Goal: Information Seeking & Learning: Learn about a topic

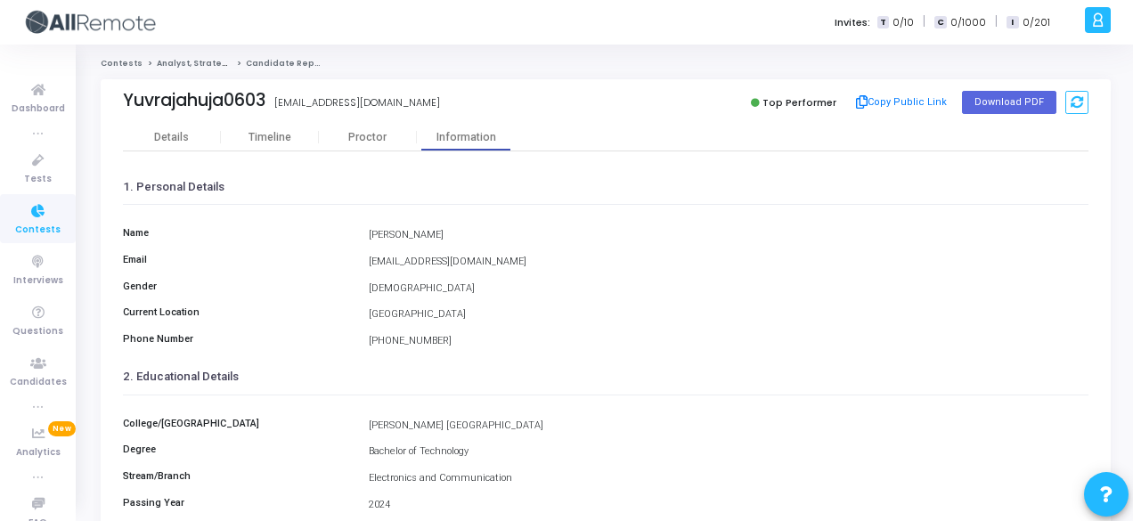
scroll to position [410, 0]
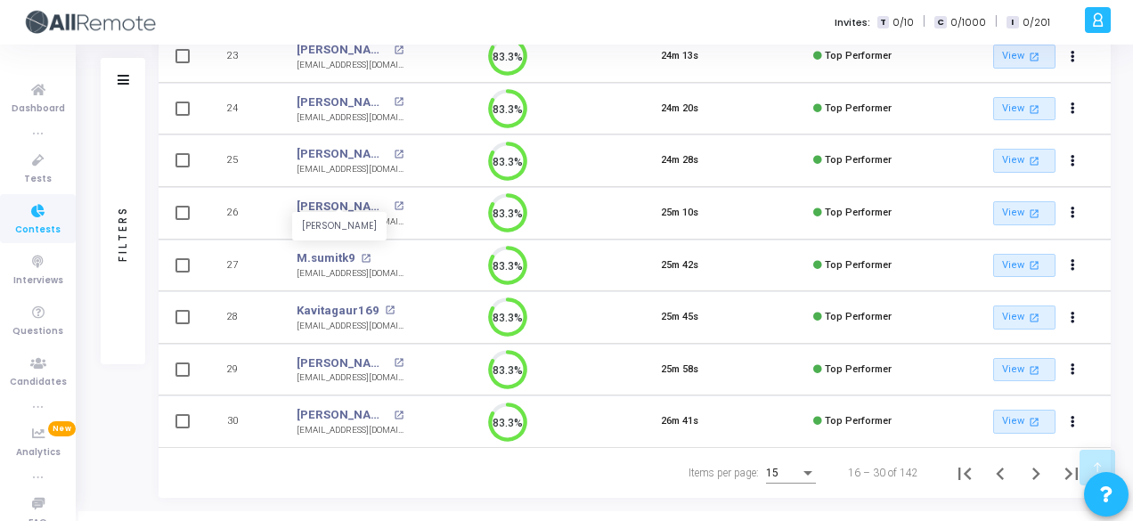
scroll to position [610, 0]
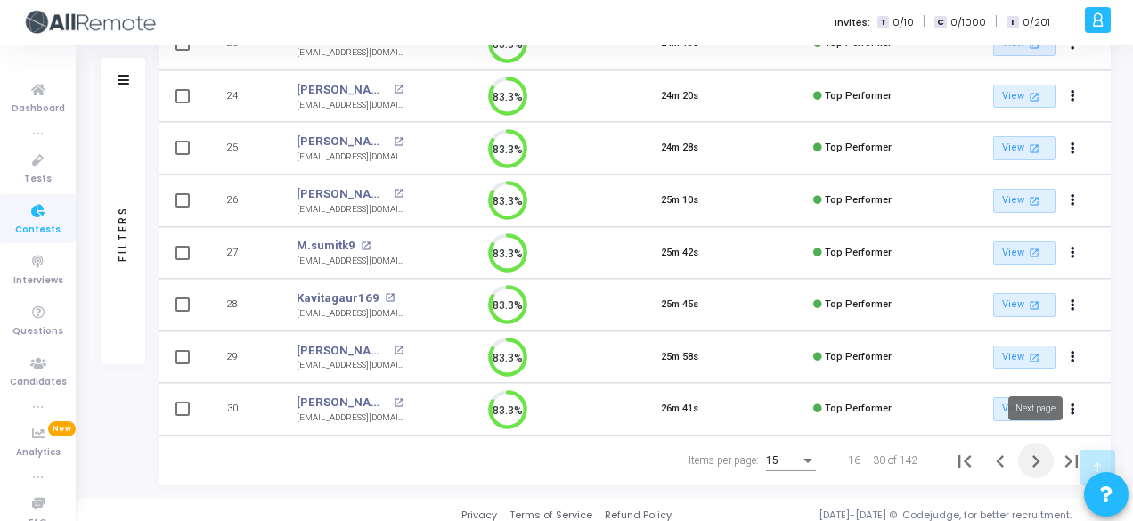
click at [1035, 455] on icon "Next page" at bounding box center [1036, 461] width 8 height 12
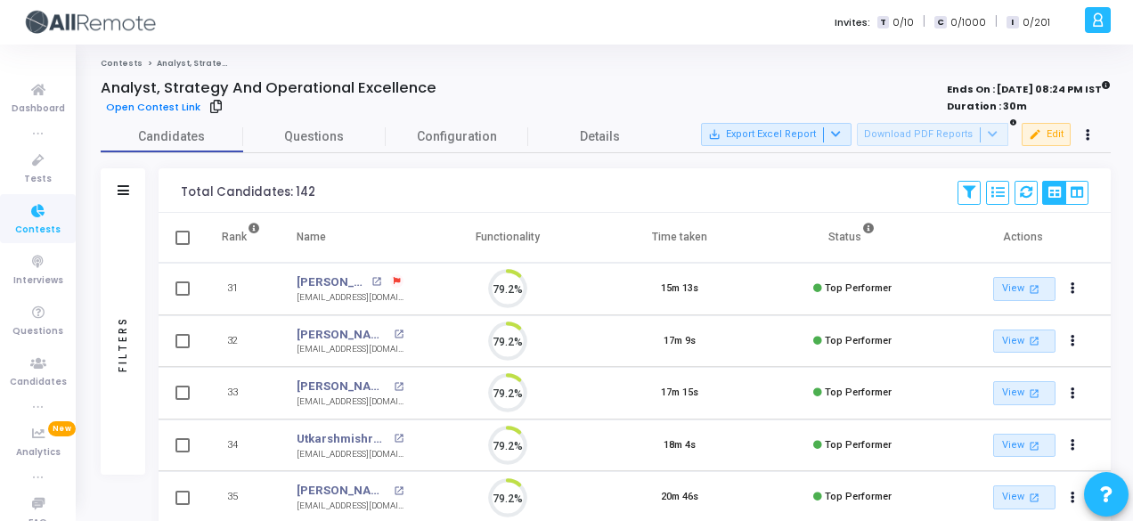
scroll to position [37, 45]
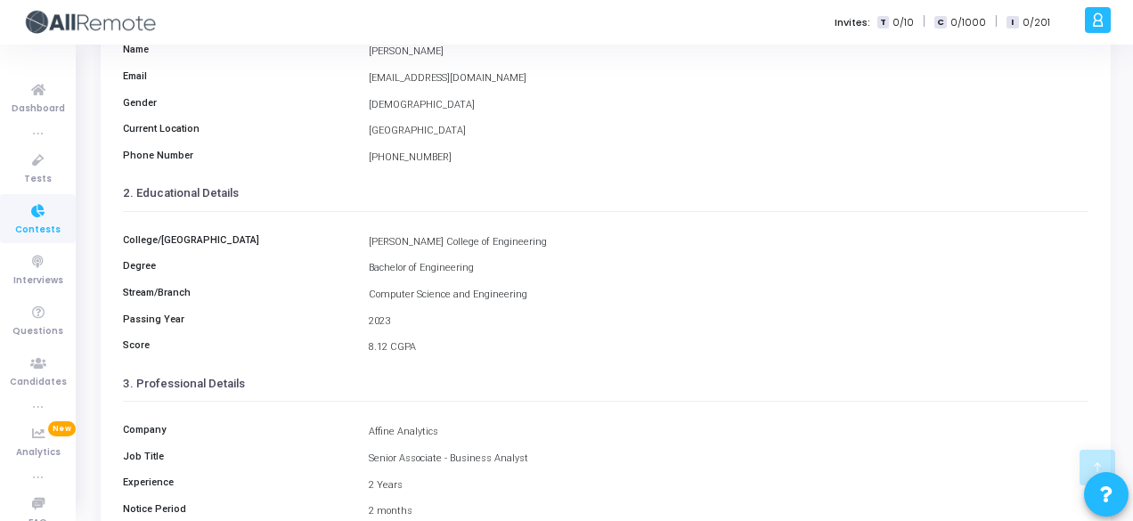
scroll to position [153, 0]
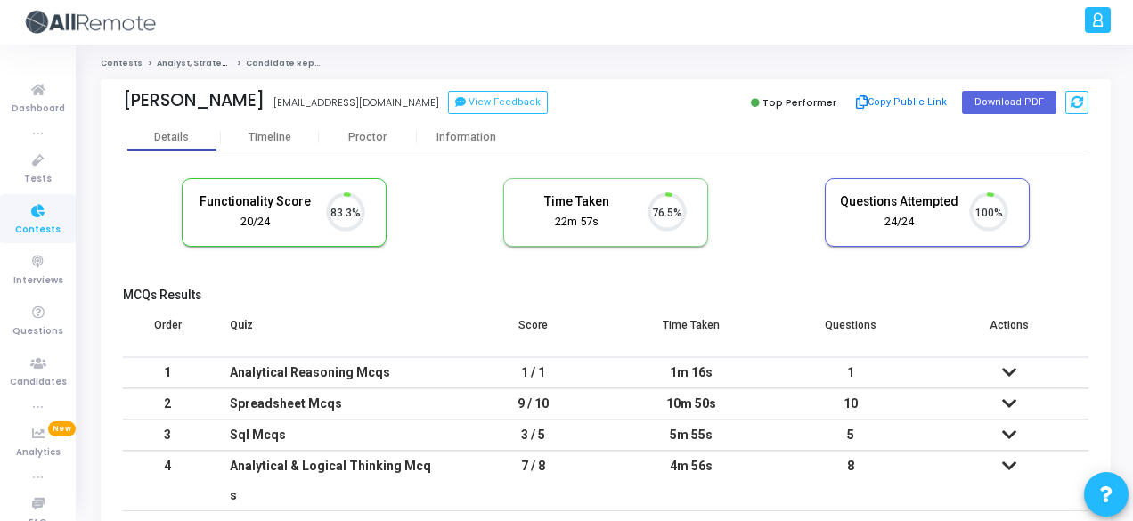
scroll to position [37, 45]
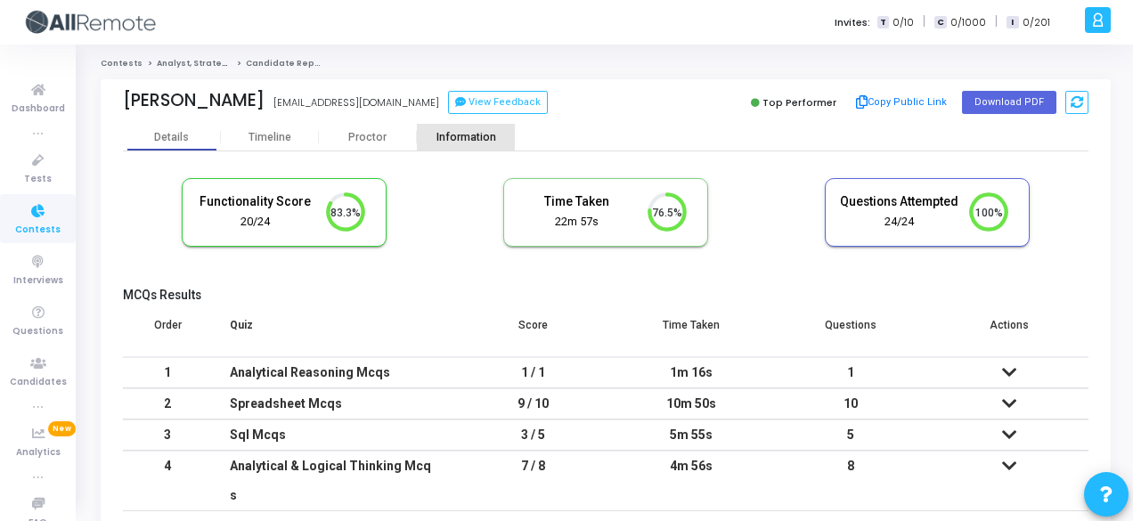
click at [467, 141] on div "Information" at bounding box center [466, 137] width 98 height 13
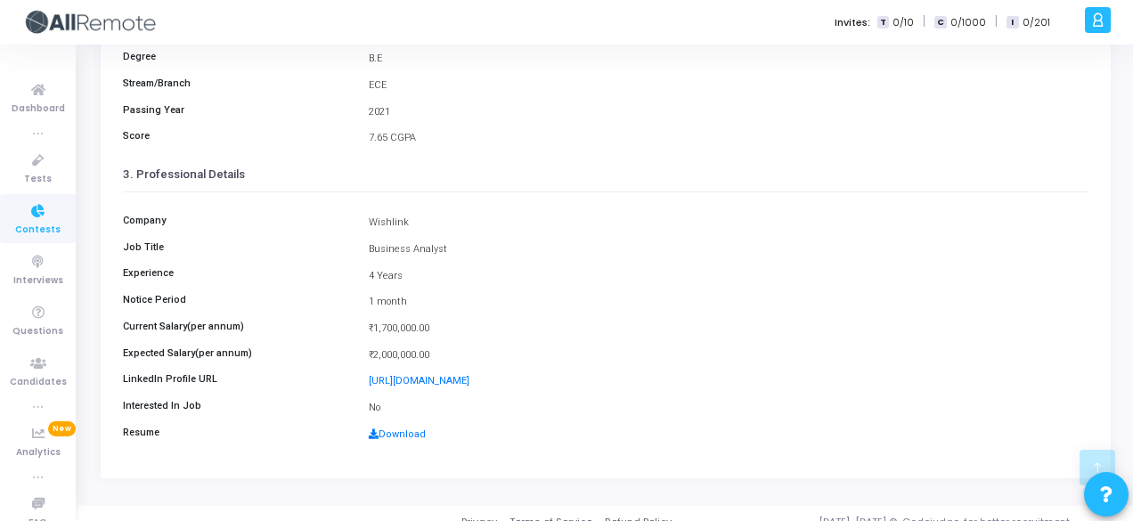
scroll to position [410, 0]
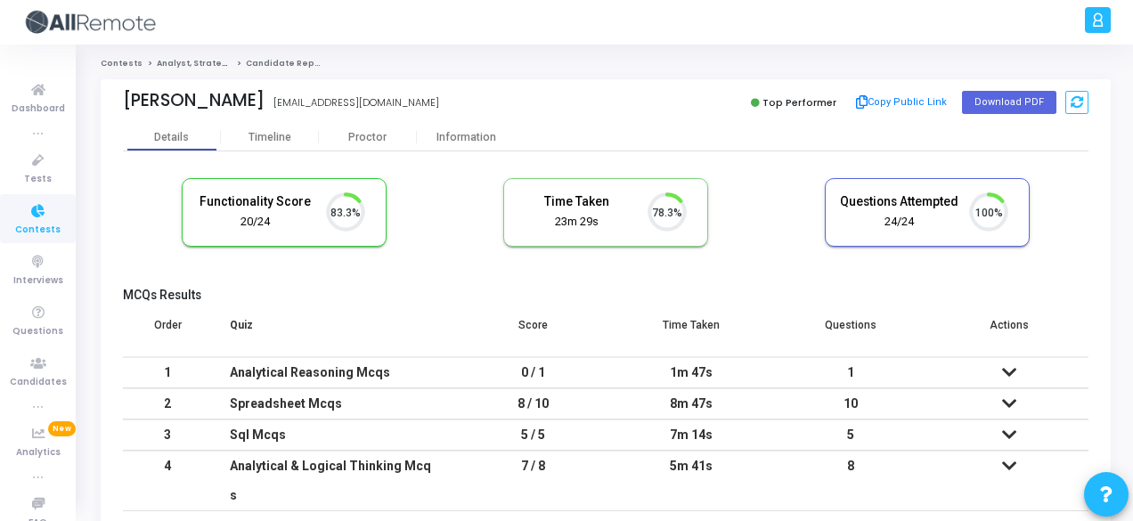
scroll to position [37, 45]
click at [452, 132] on div "Information" at bounding box center [466, 137] width 98 height 13
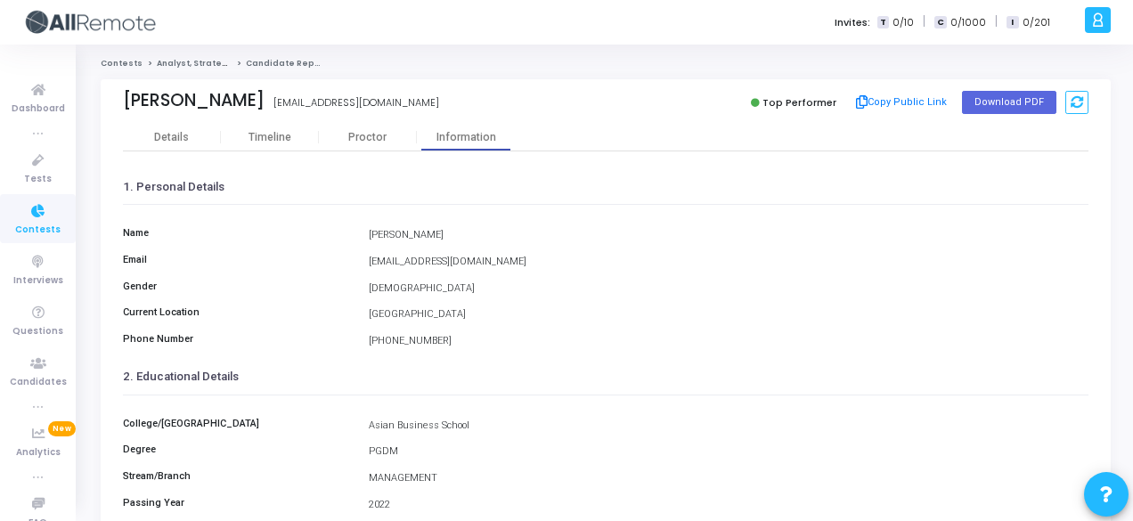
click at [176, 118] on div "Karan Pareek karanpareek531@gmail.com Top Performer Copy Public Link Download P…" at bounding box center [605, 101] width 965 height 45
click at [188, 134] on div "Details" at bounding box center [172, 137] width 98 height 13
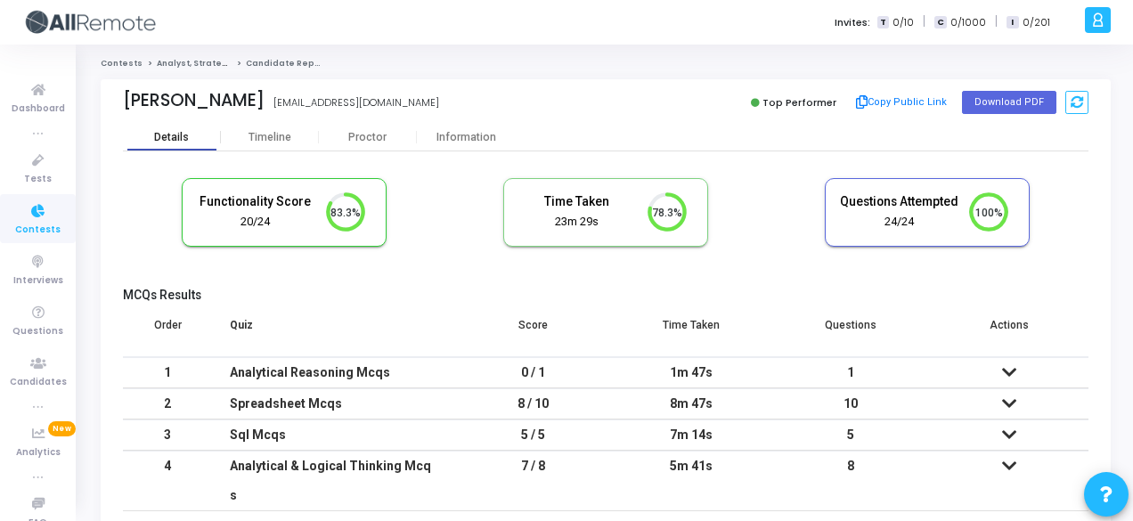
scroll to position [37, 45]
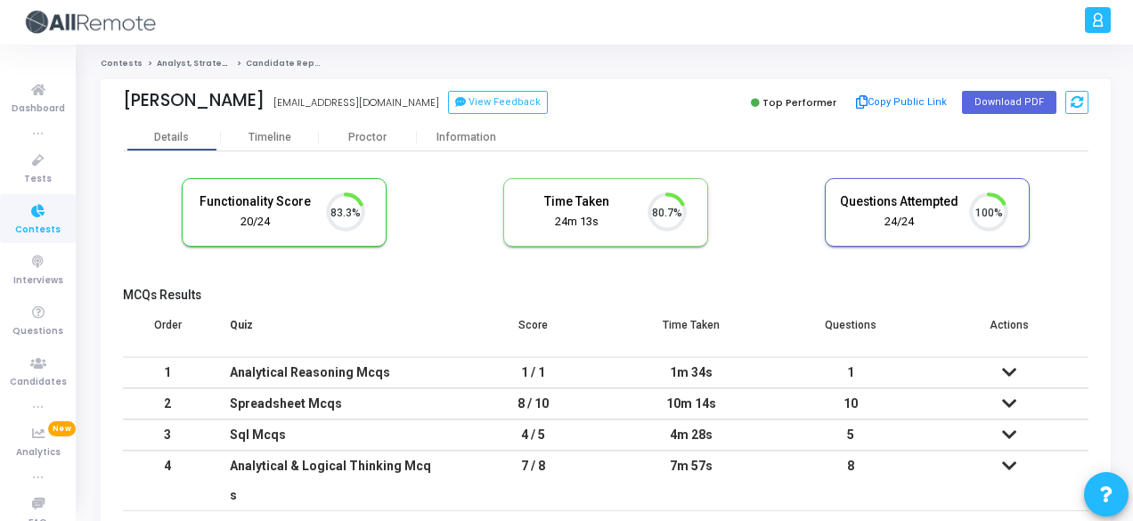
scroll to position [37, 45]
click at [451, 148] on div "Information" at bounding box center [466, 137] width 98 height 27
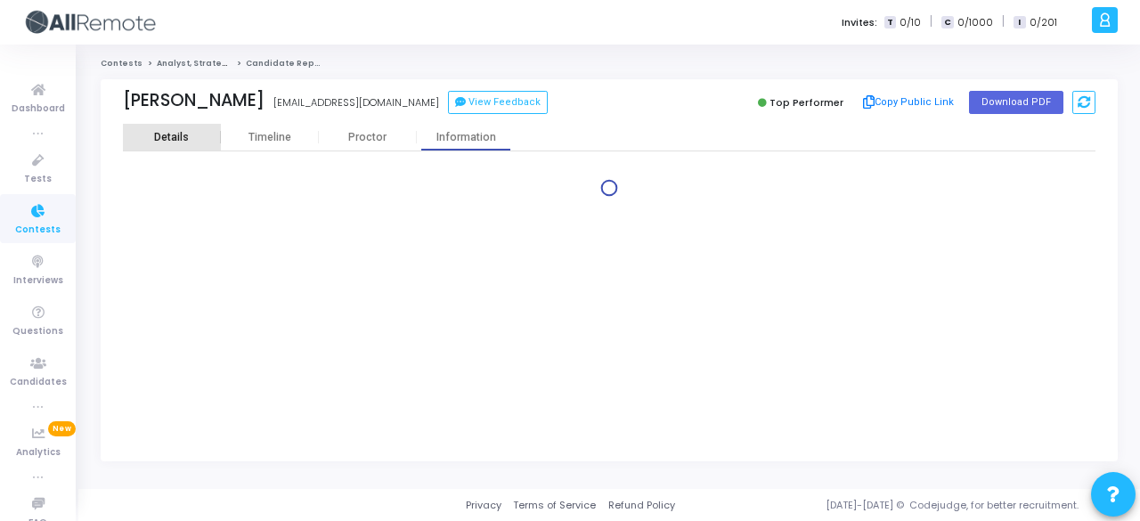
click at [194, 143] on div "Details" at bounding box center [172, 137] width 98 height 27
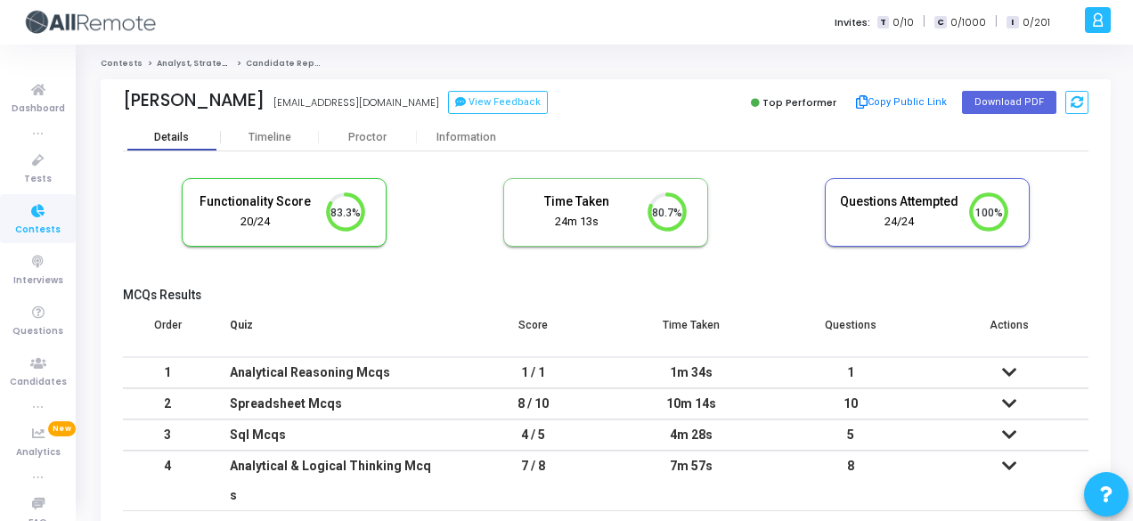
scroll to position [37, 45]
click at [455, 134] on div "Information" at bounding box center [466, 137] width 98 height 13
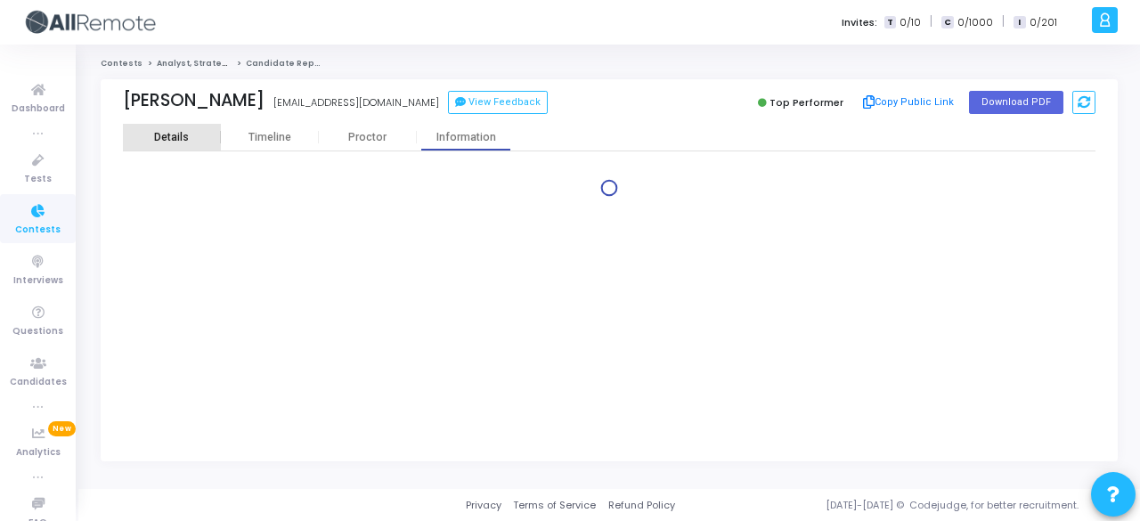
click at [192, 136] on div "Details" at bounding box center [172, 137] width 98 height 13
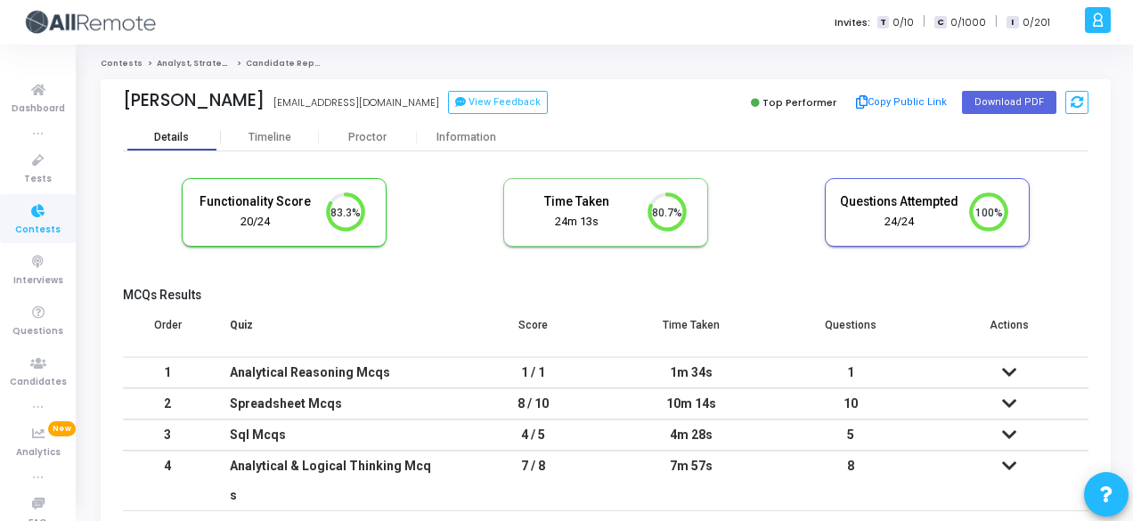
scroll to position [8, 7]
click at [366, 142] on div "Proctor" at bounding box center [368, 137] width 98 height 13
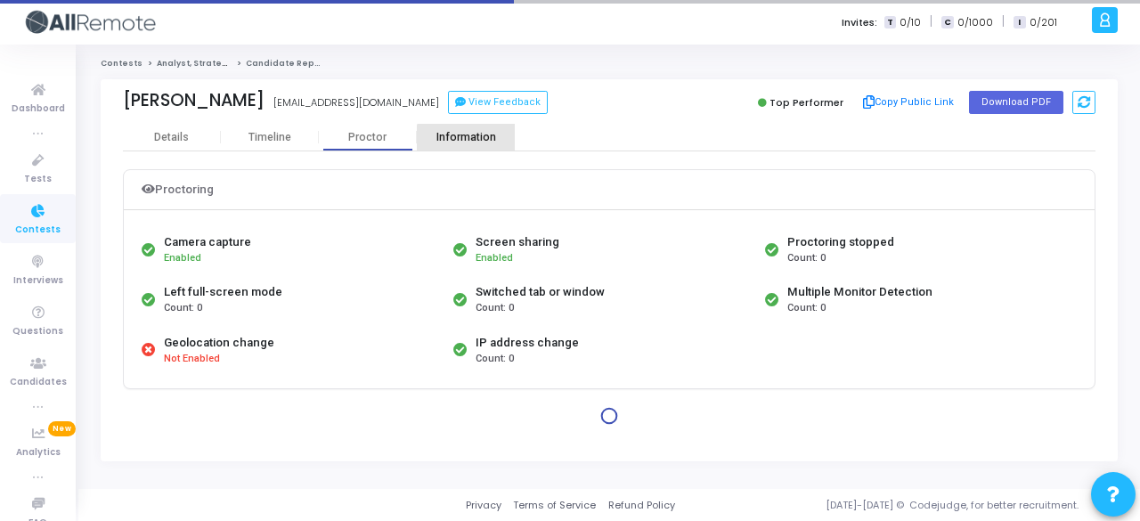
click at [469, 139] on div "Information" at bounding box center [466, 137] width 98 height 13
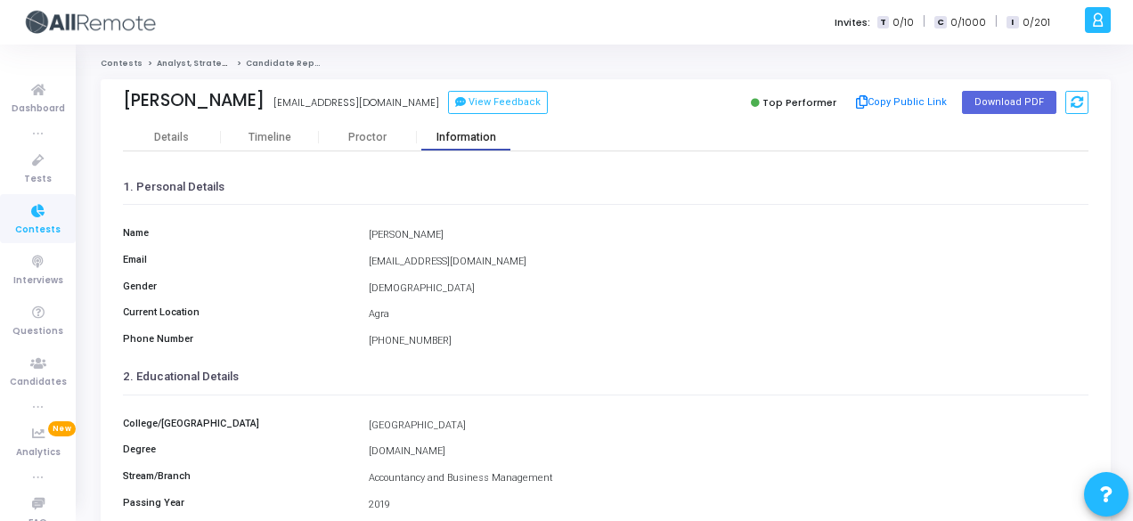
scroll to position [410, 0]
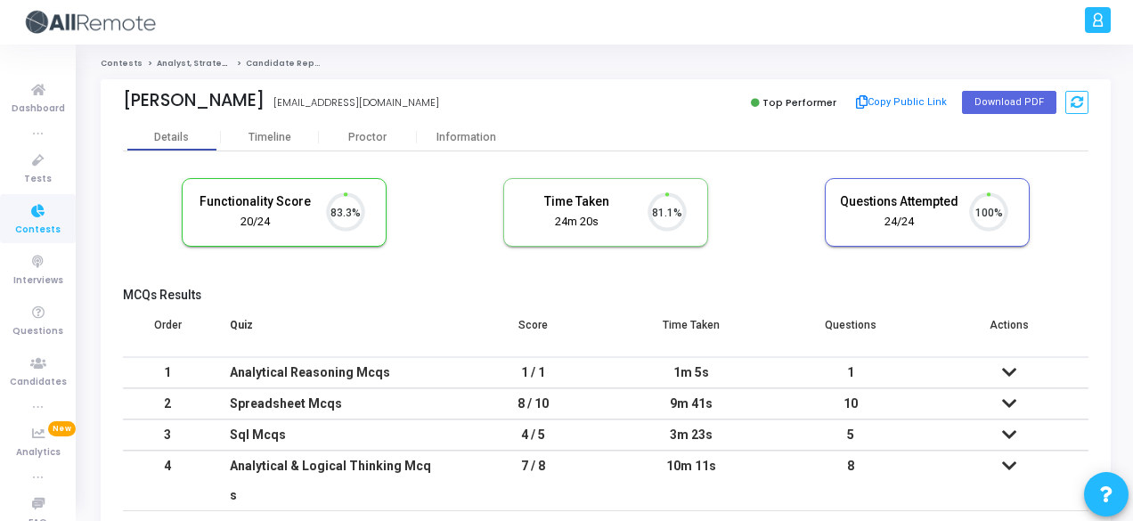
scroll to position [37, 45]
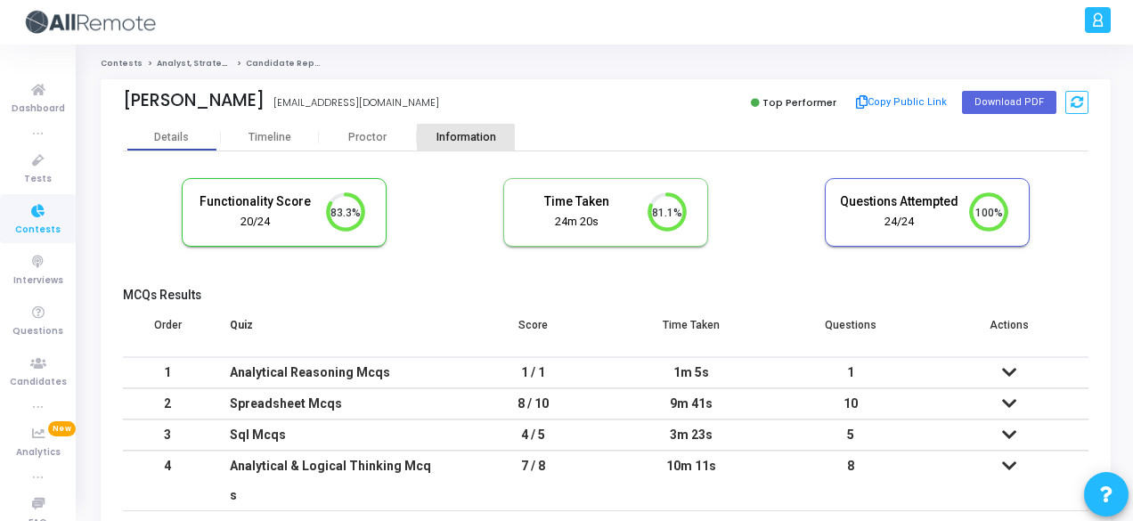
click at [456, 140] on div "Information" at bounding box center [466, 137] width 98 height 13
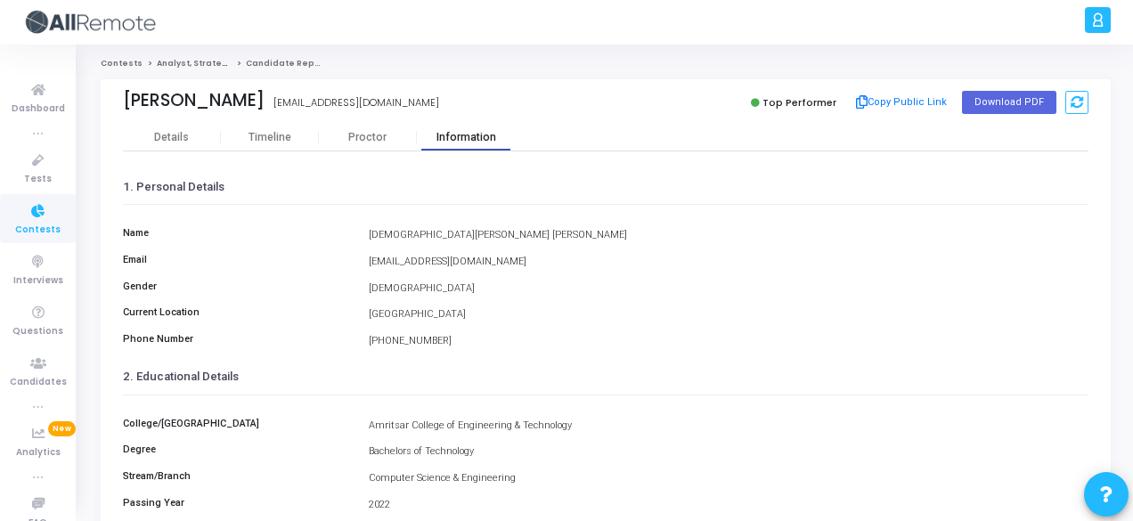
scroll to position [410, 0]
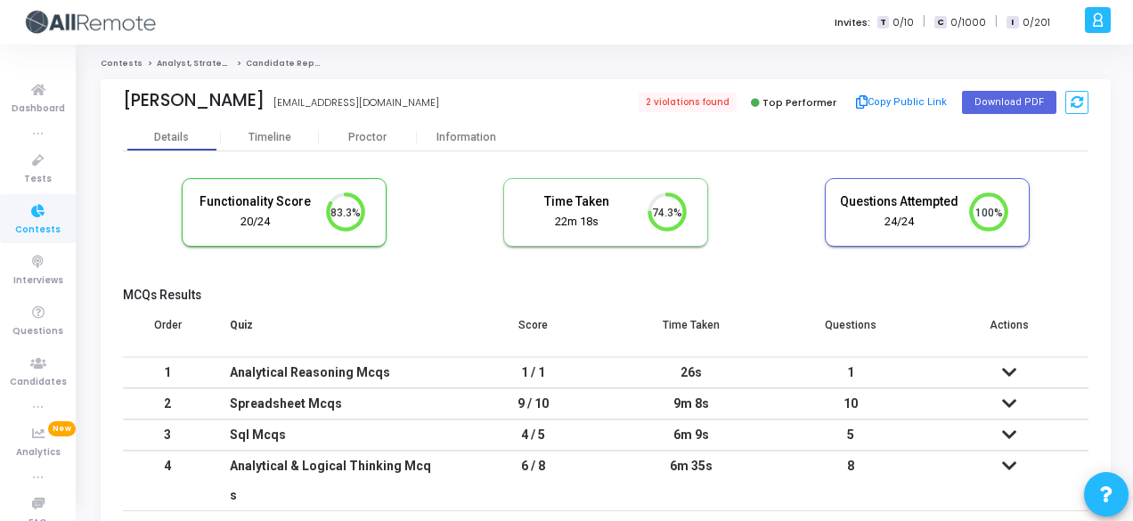
scroll to position [37, 45]
click at [474, 134] on div "Information" at bounding box center [466, 137] width 98 height 13
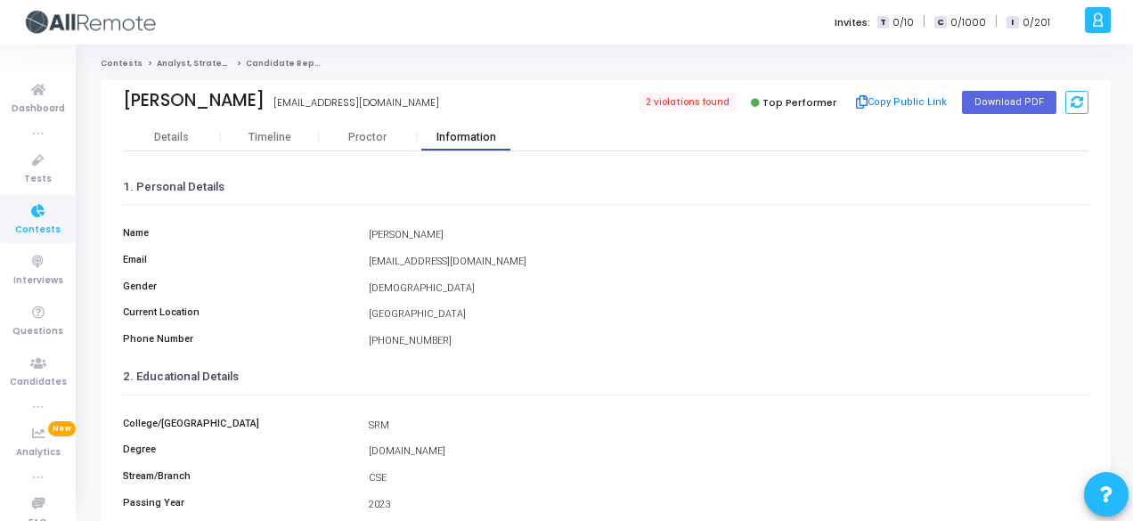
scroll to position [410, 0]
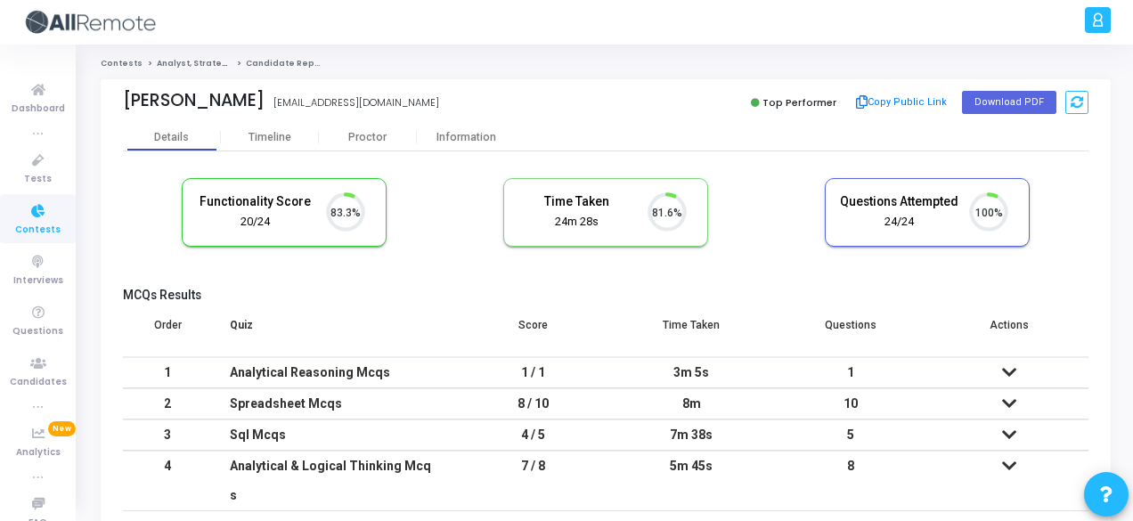
scroll to position [37, 45]
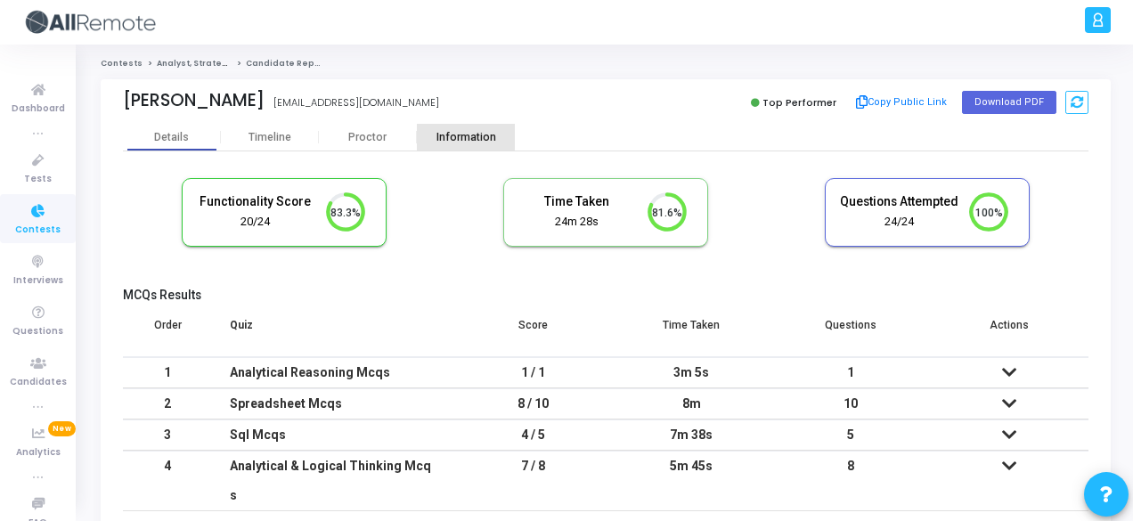
click at [445, 134] on div "Information" at bounding box center [466, 137] width 98 height 13
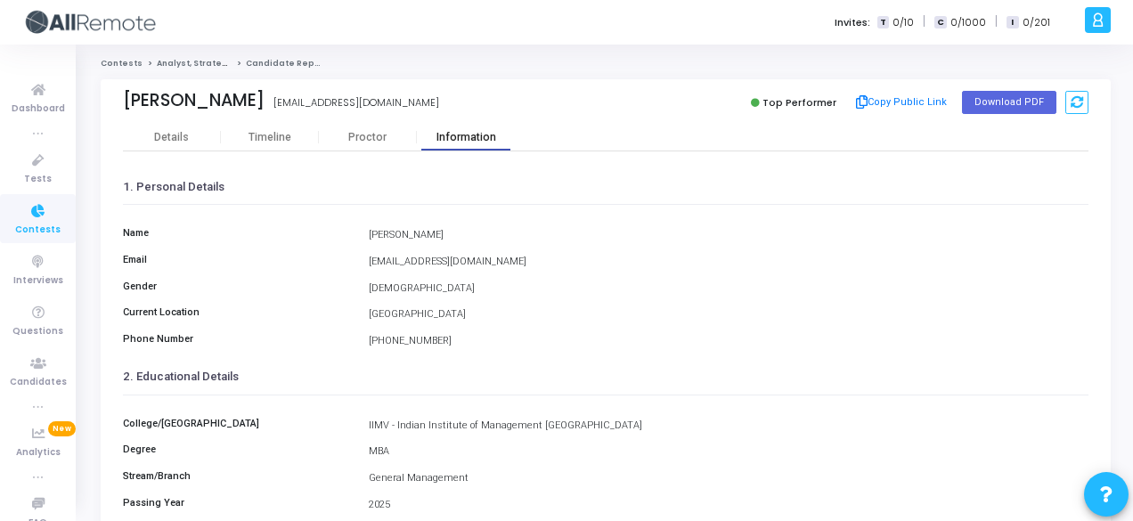
scroll to position [410, 0]
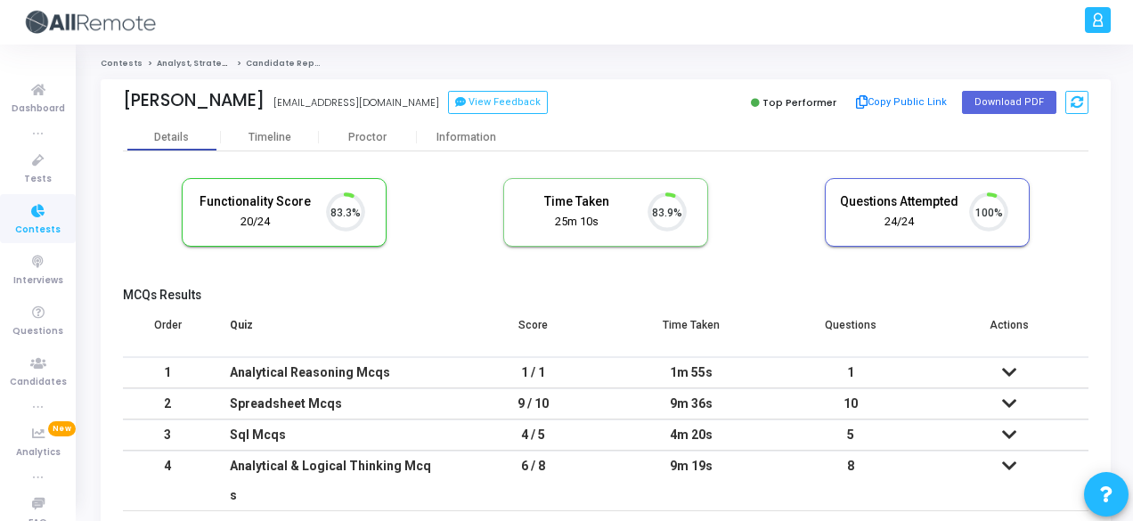
scroll to position [37, 45]
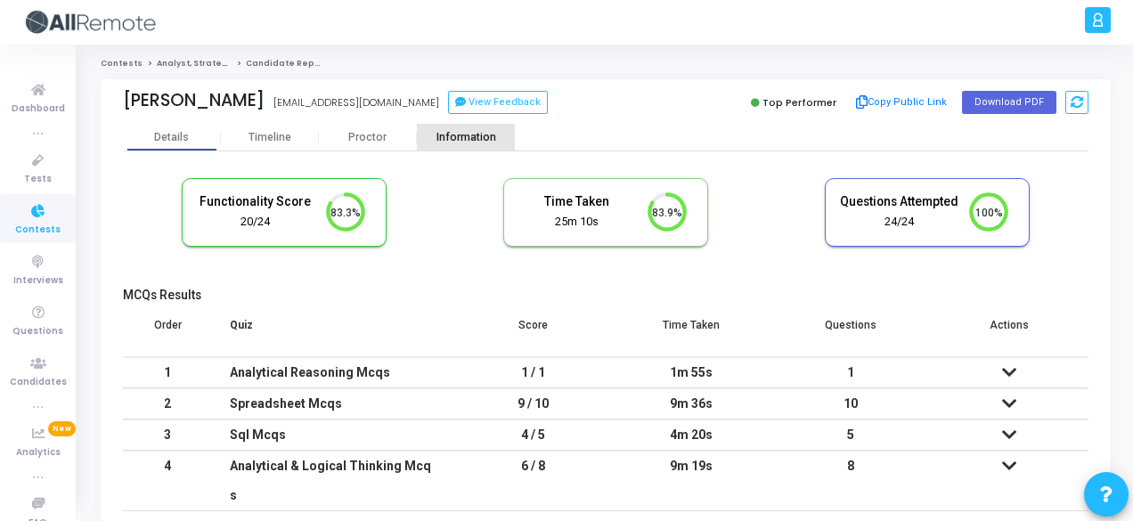
click at [438, 127] on div "Information" at bounding box center [466, 137] width 98 height 27
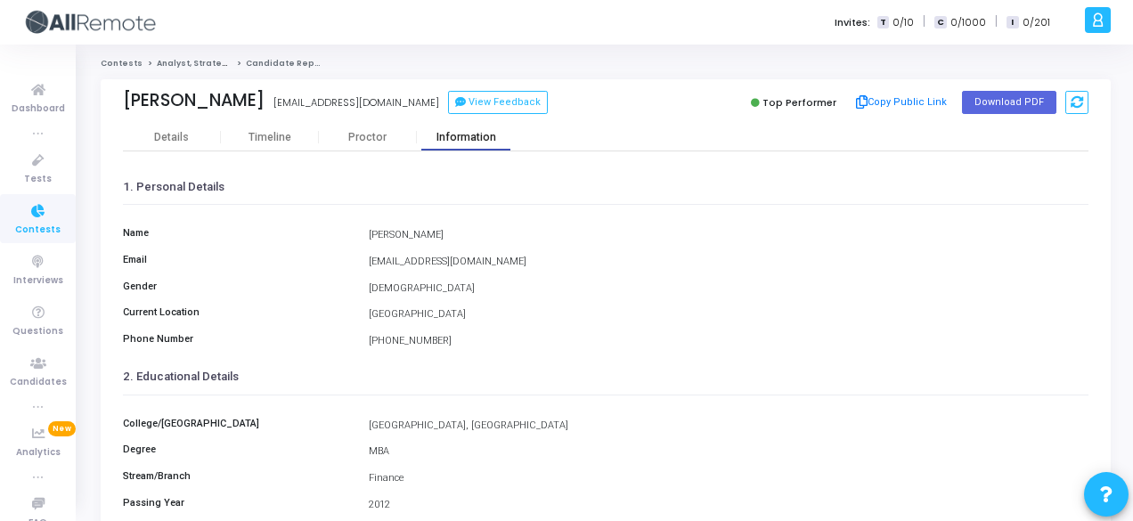
scroll to position [410, 0]
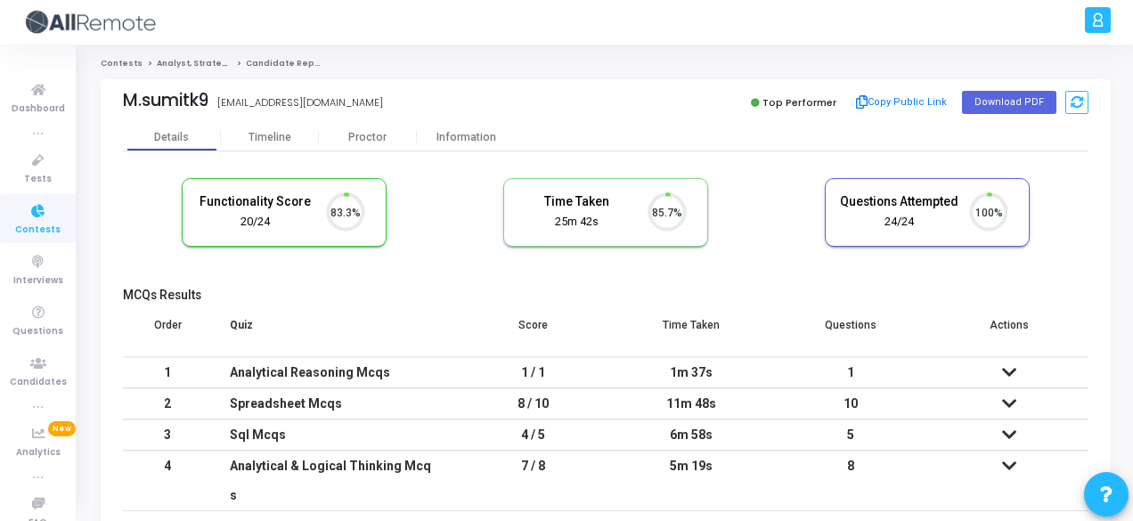
scroll to position [37, 45]
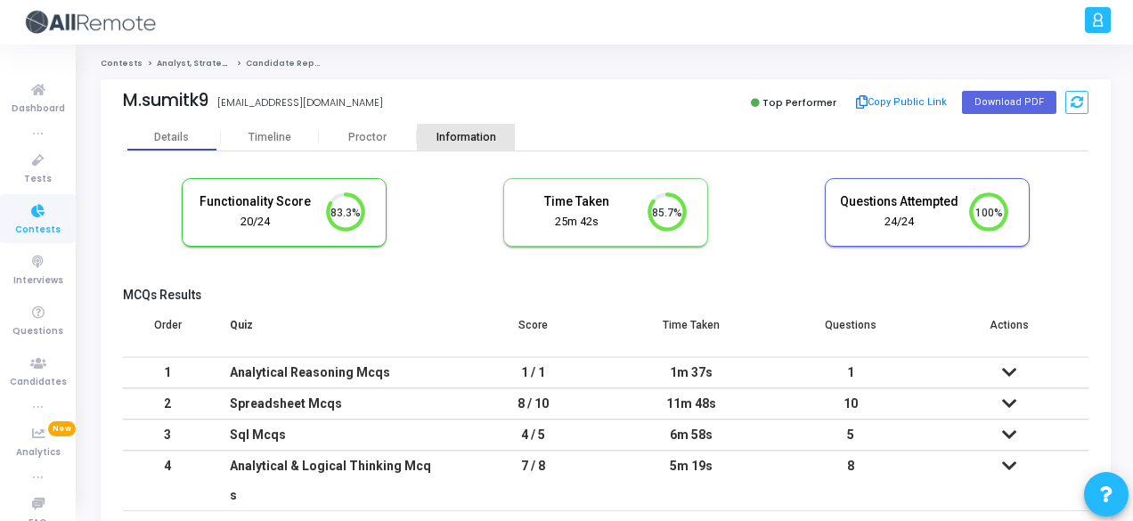
click at [476, 134] on div "Information" at bounding box center [466, 137] width 98 height 13
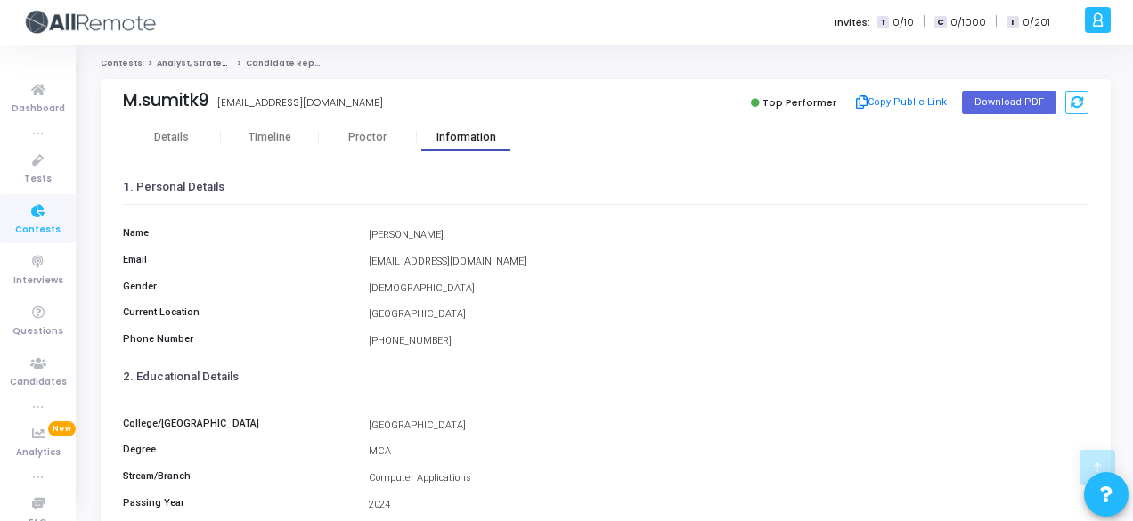
scroll to position [410, 0]
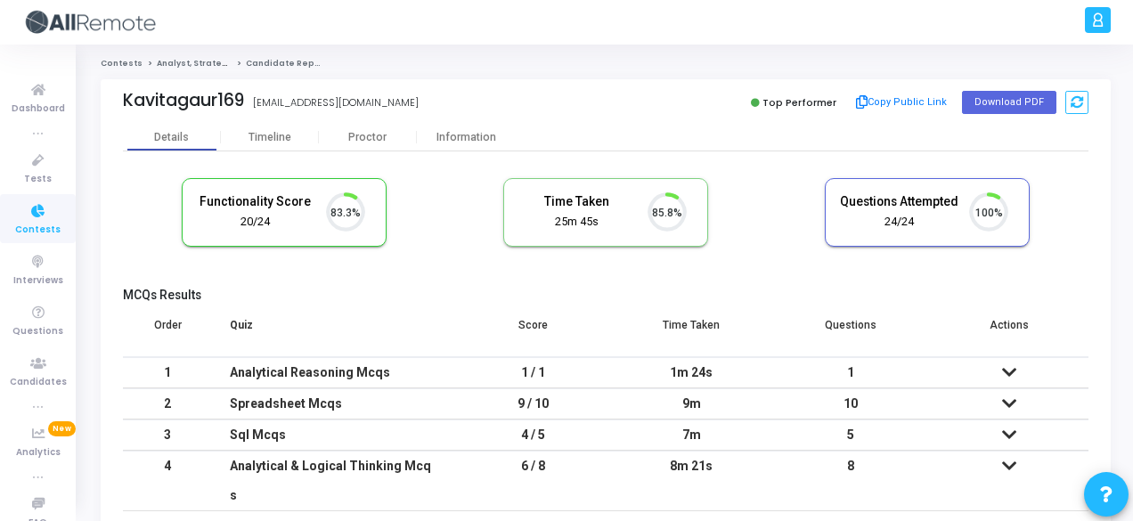
scroll to position [37, 45]
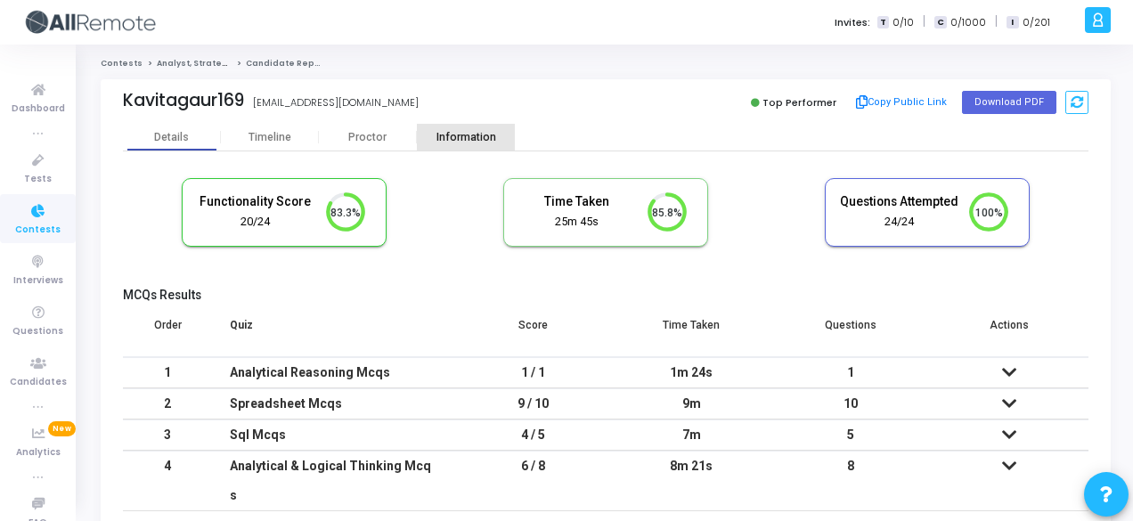
click at [471, 126] on div "Information" at bounding box center [466, 137] width 98 height 27
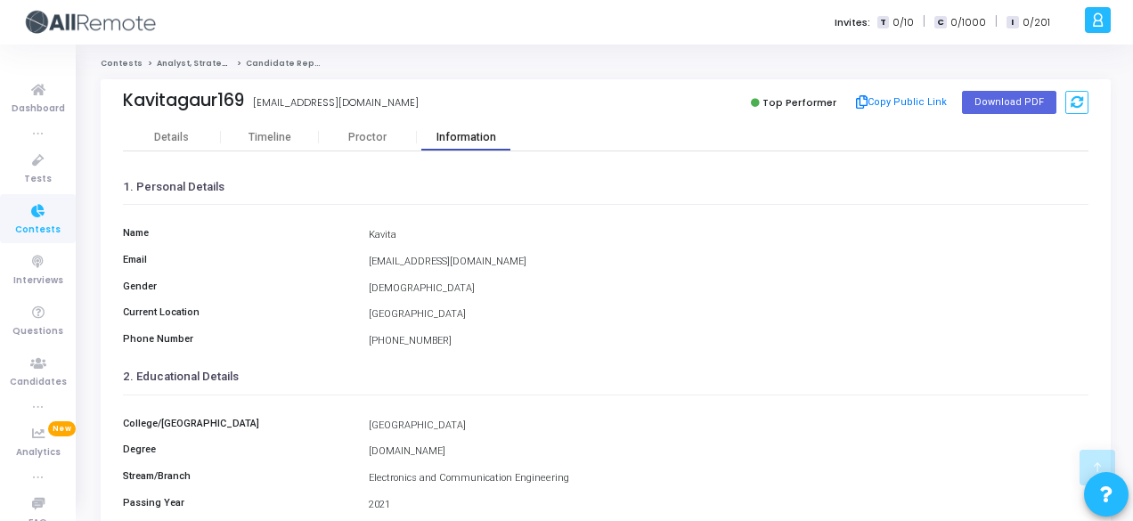
scroll to position [410, 0]
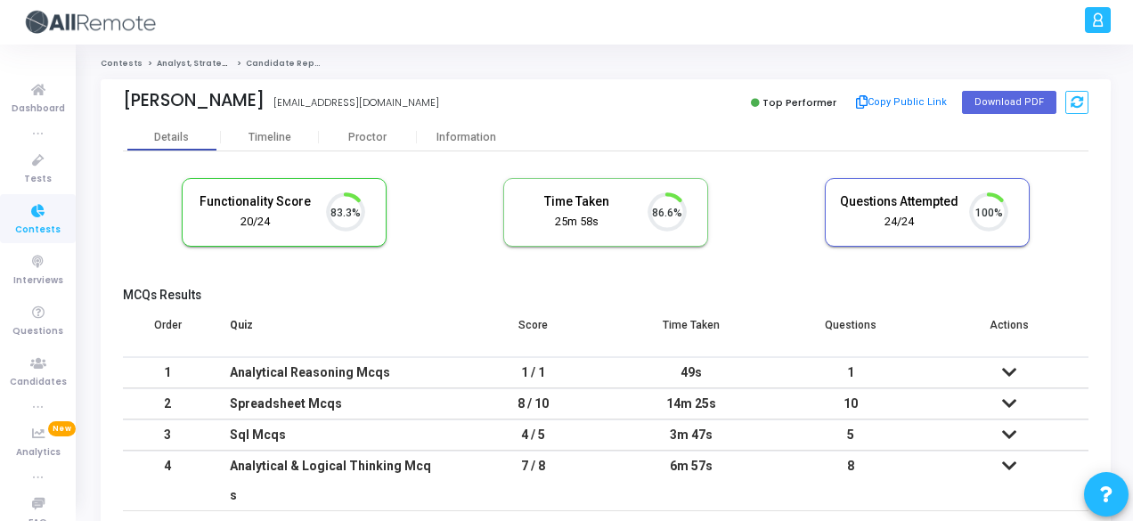
scroll to position [37, 45]
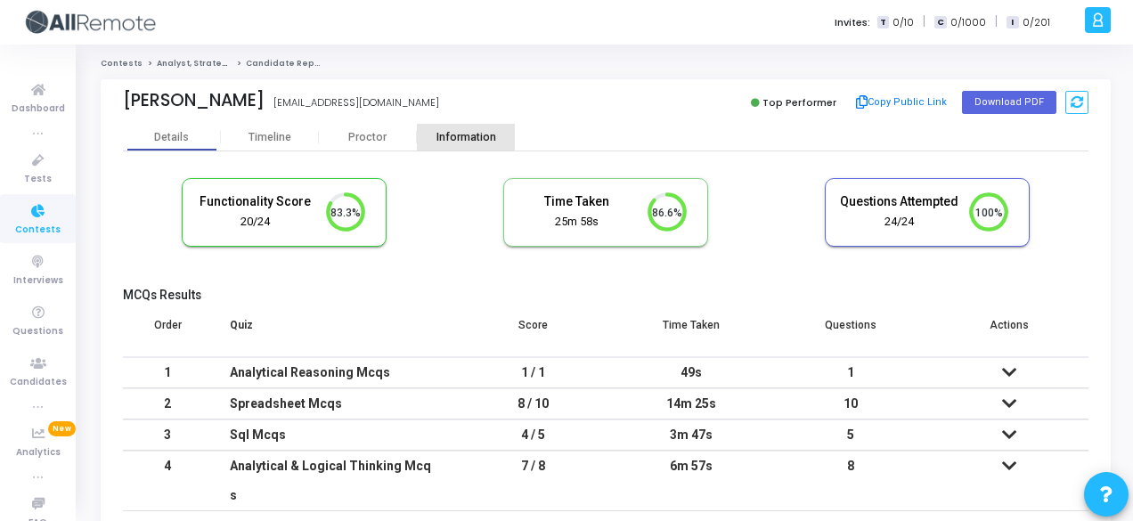
click at [460, 133] on div "Information" at bounding box center [466, 137] width 98 height 13
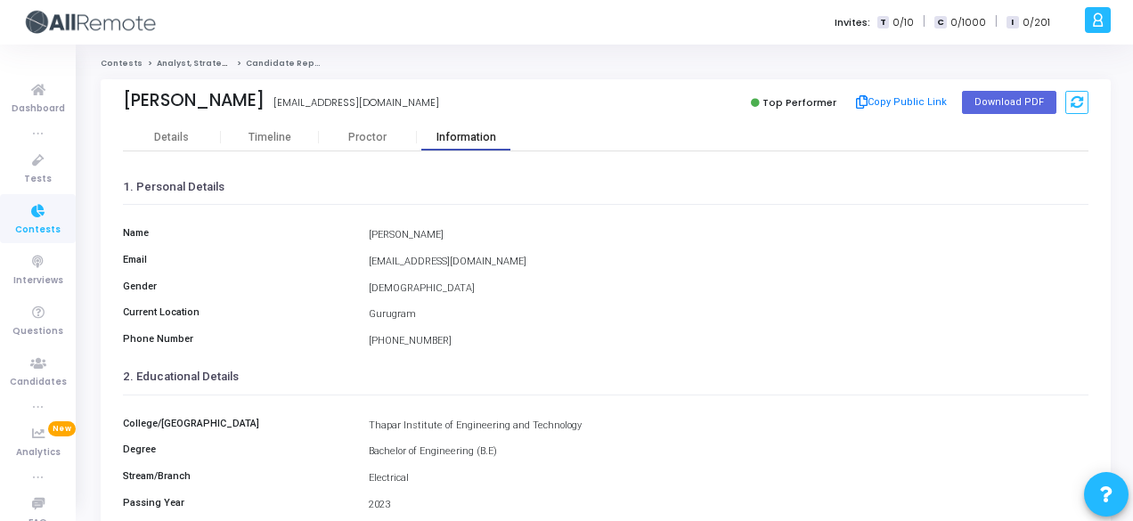
scroll to position [410, 0]
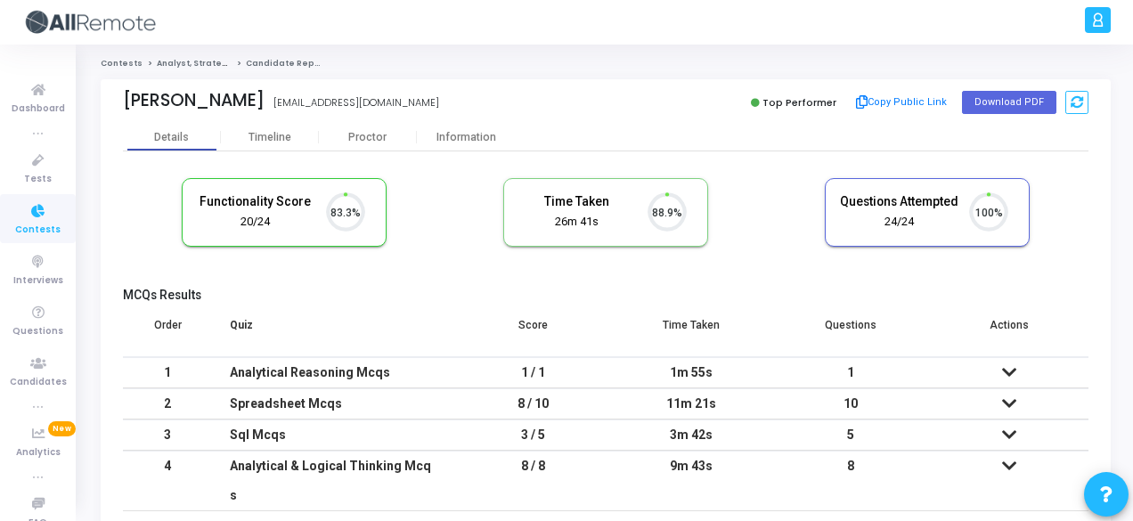
scroll to position [37, 45]
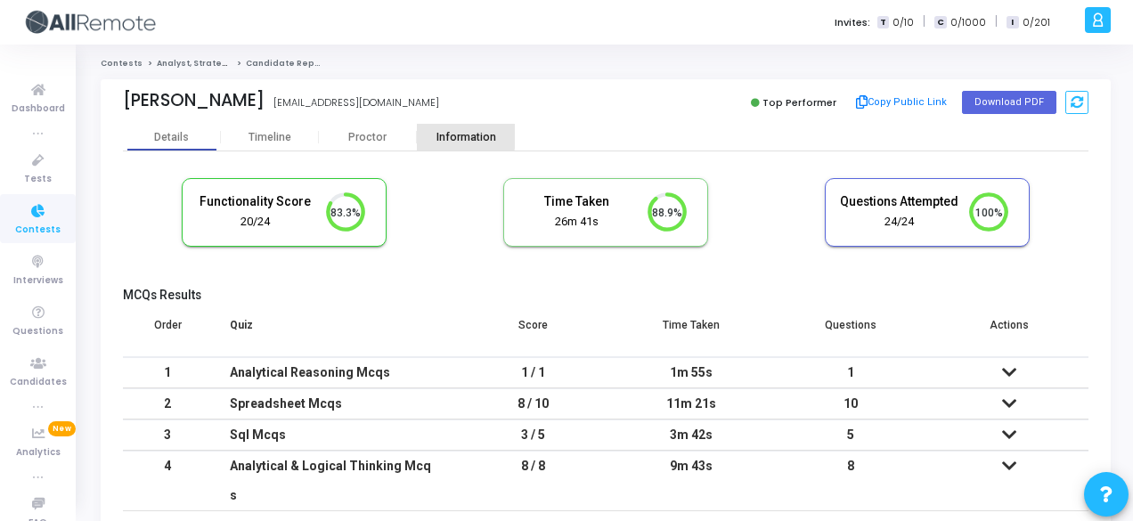
click at [426, 136] on div "Information" at bounding box center [466, 137] width 98 height 13
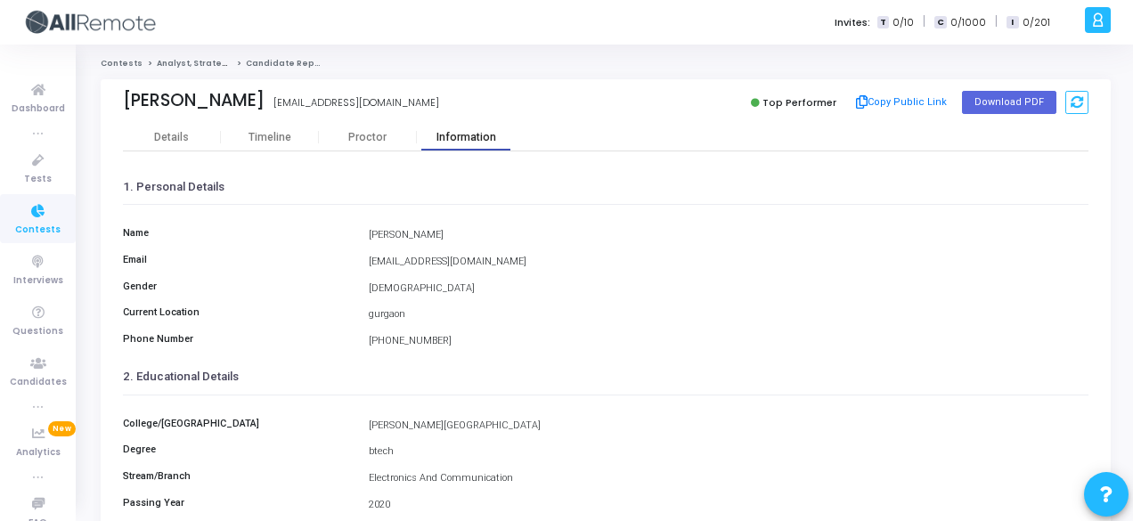
scroll to position [410, 0]
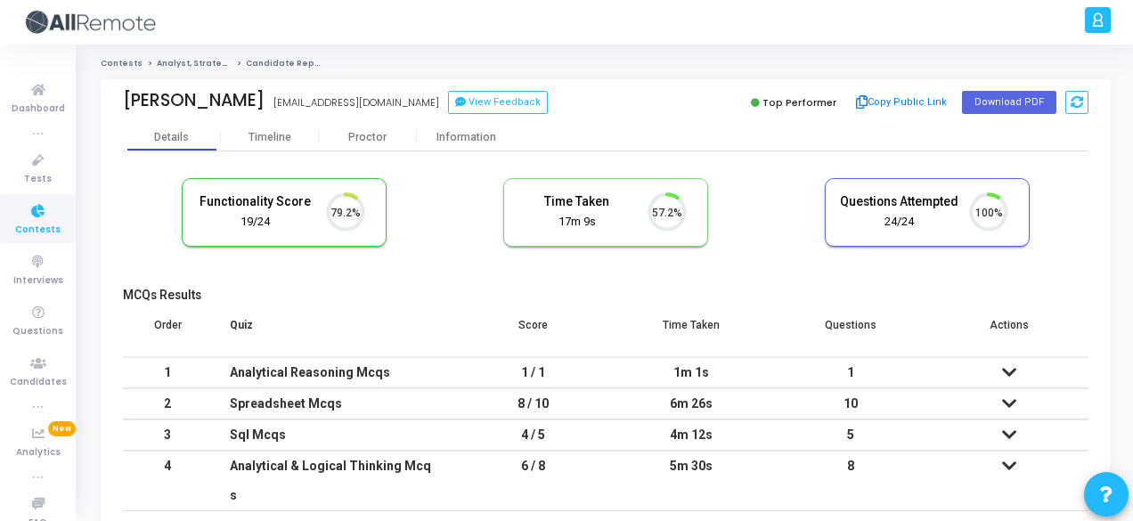
scroll to position [37, 45]
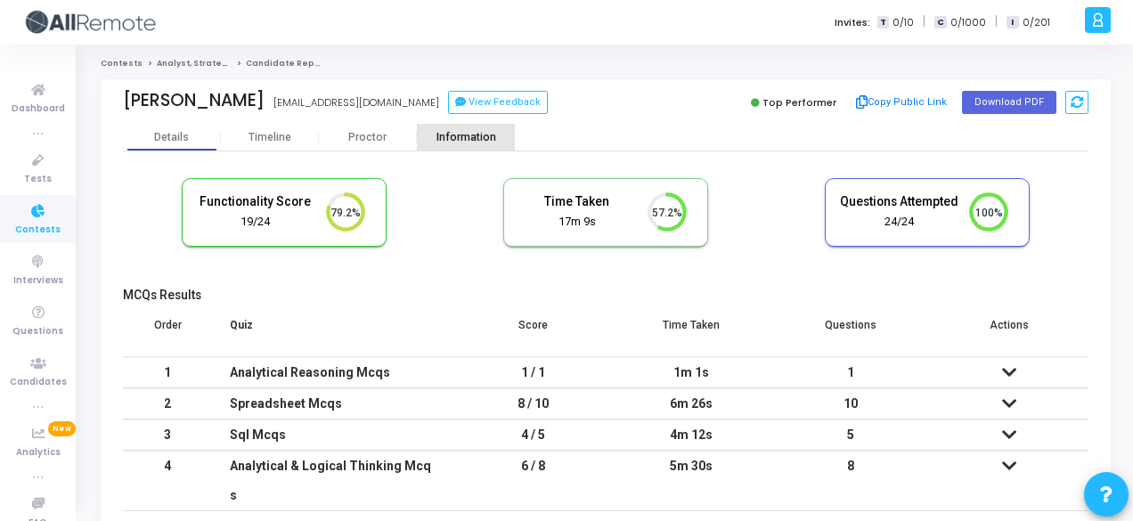
click at [467, 147] on div "Information" at bounding box center [466, 137] width 98 height 27
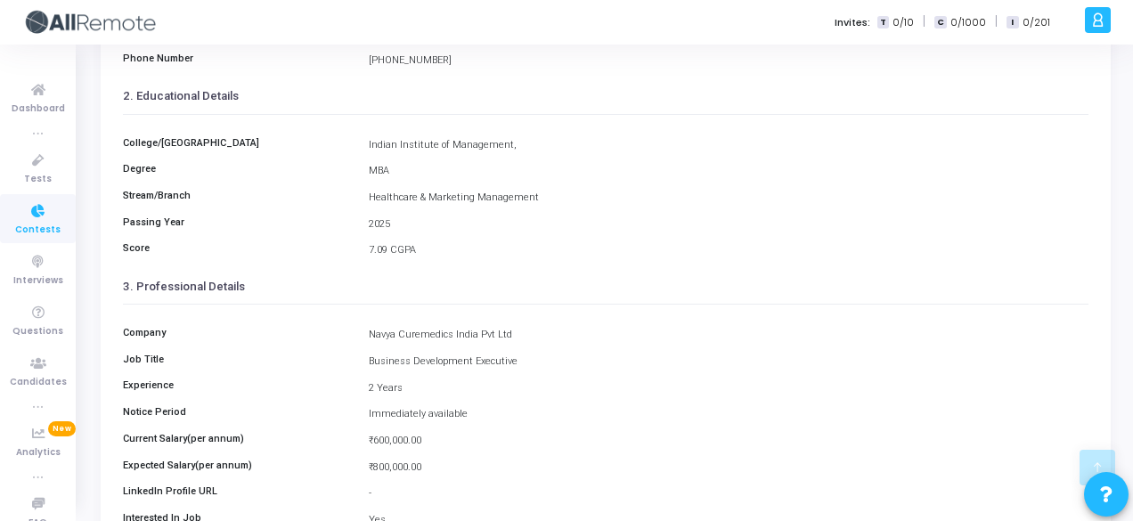
scroll to position [279, 0]
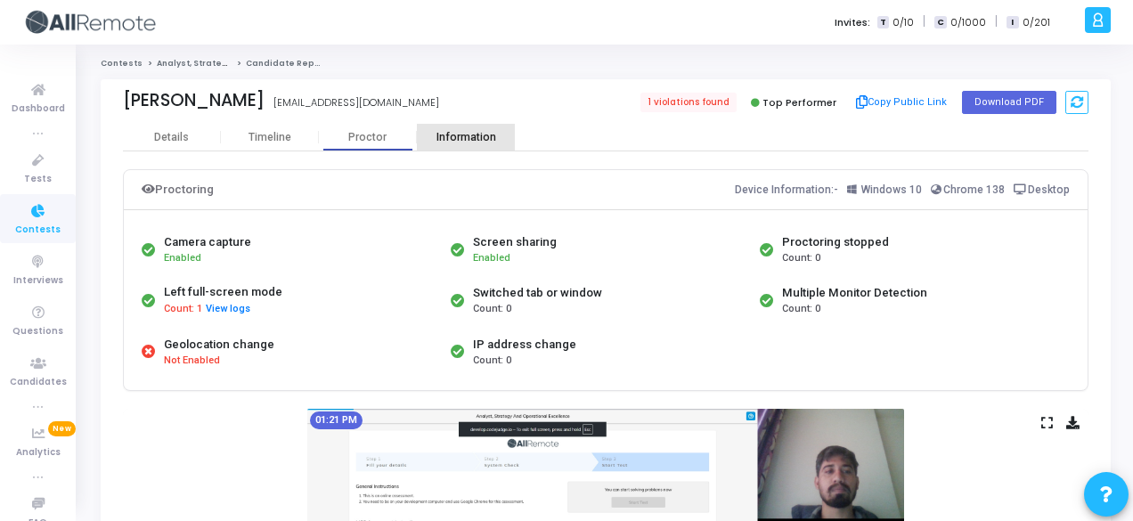
click at [445, 138] on div "Information" at bounding box center [466, 137] width 98 height 13
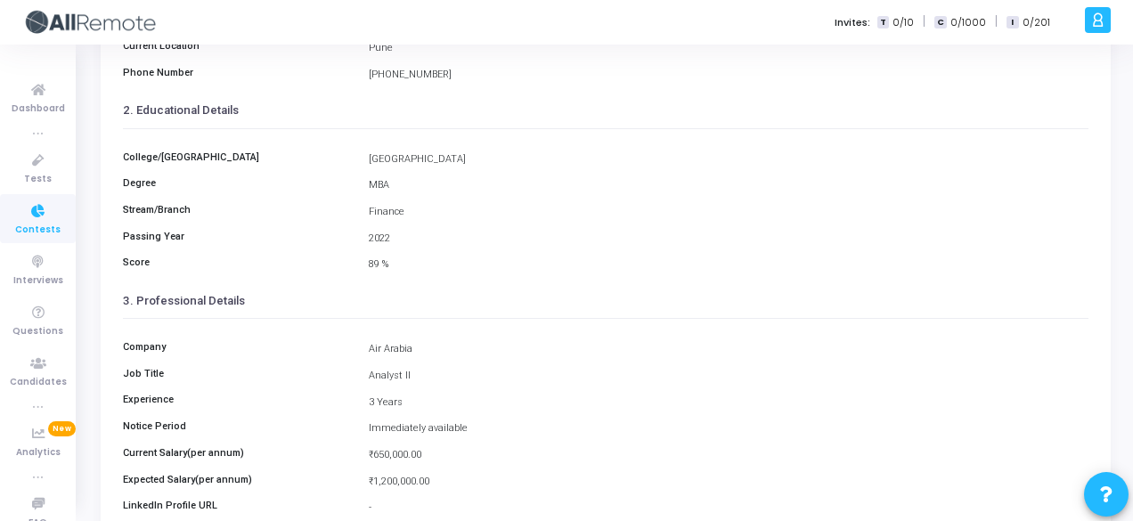
scroll to position [394, 0]
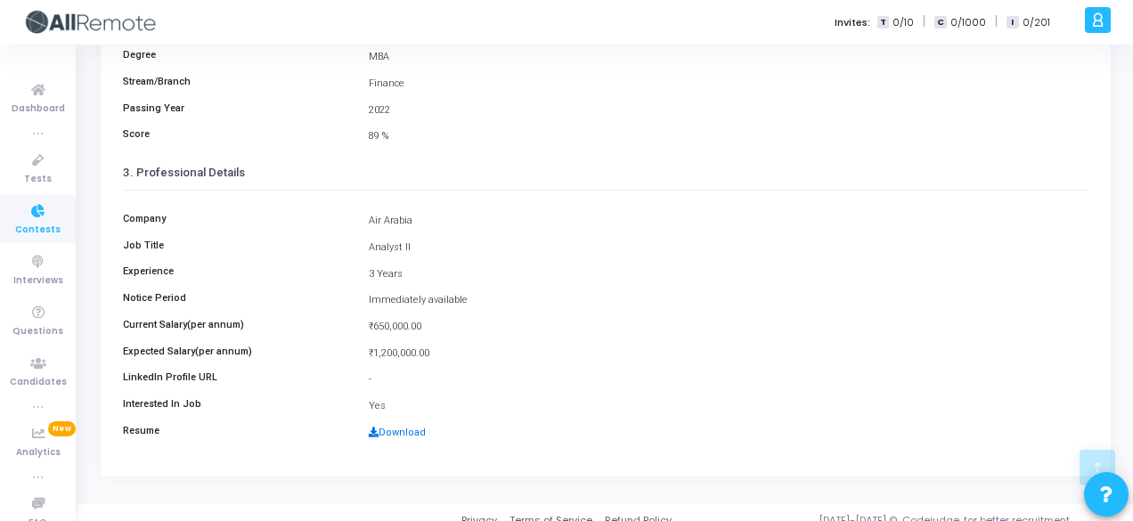
click at [397, 434] on link "Download" at bounding box center [397, 433] width 57 height 12
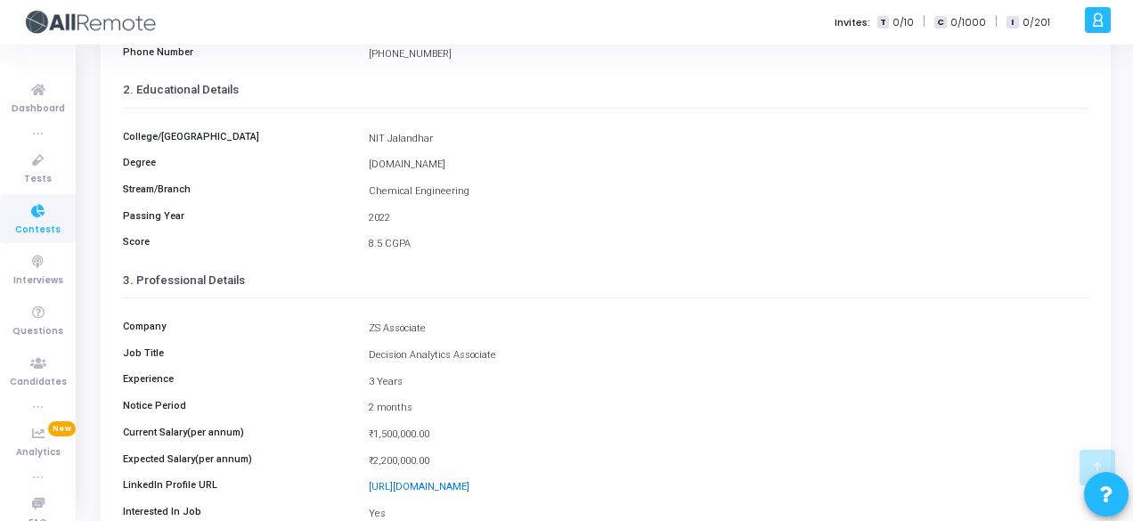
scroll to position [328, 0]
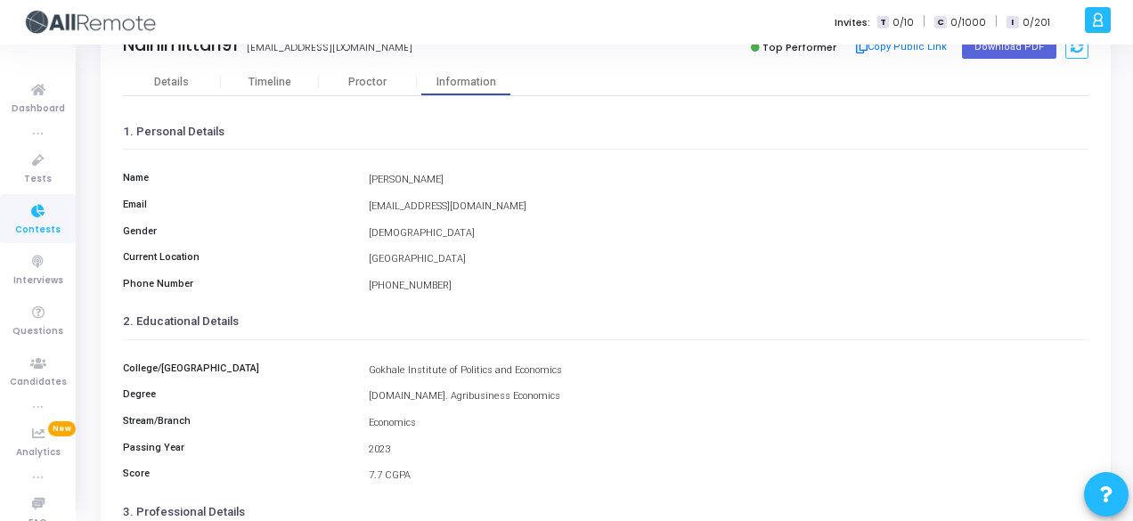
scroll to position [4, 0]
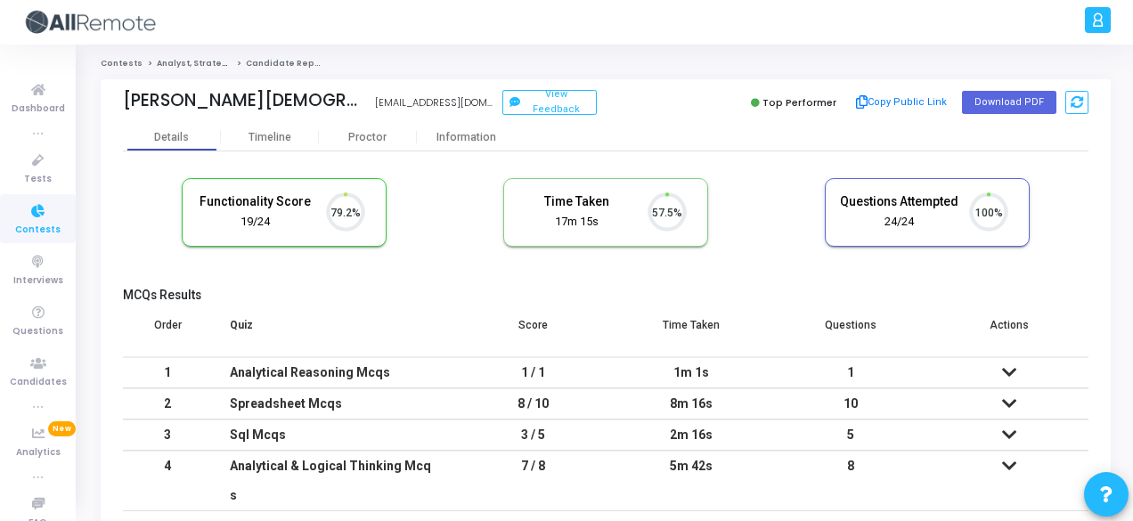
scroll to position [37, 45]
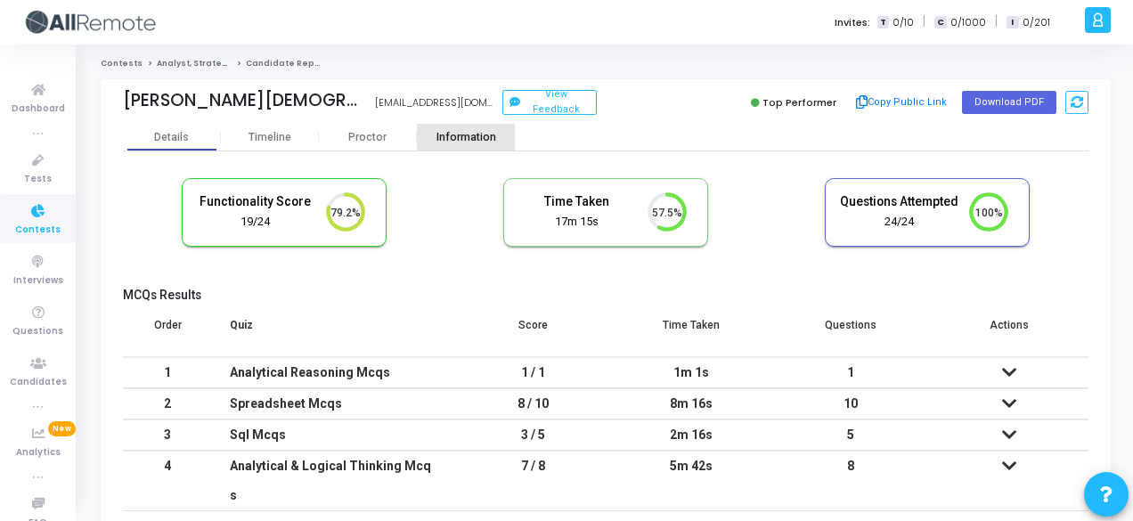
click at [476, 138] on div "Information" at bounding box center [466, 137] width 98 height 13
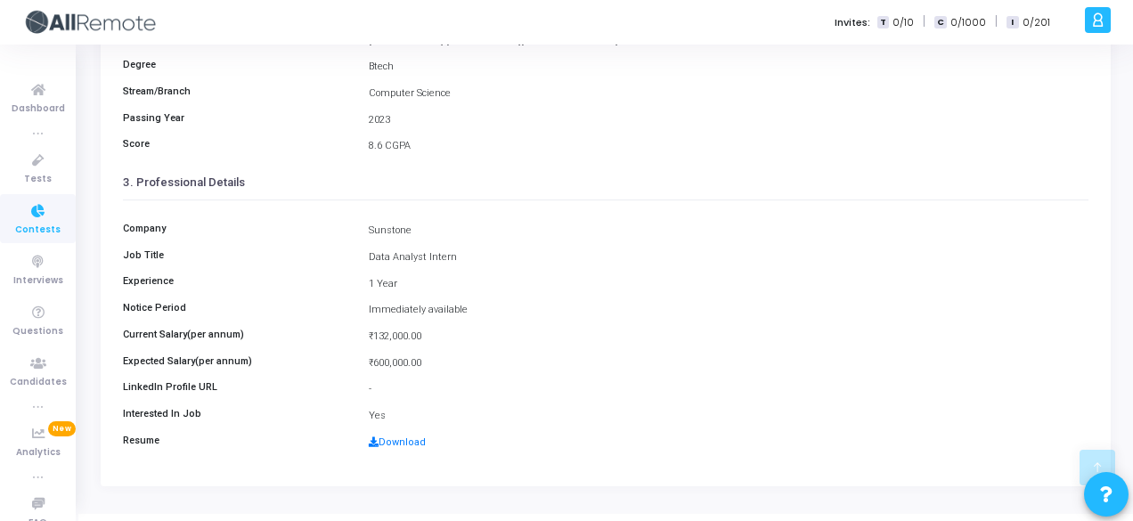
scroll to position [390, 0]
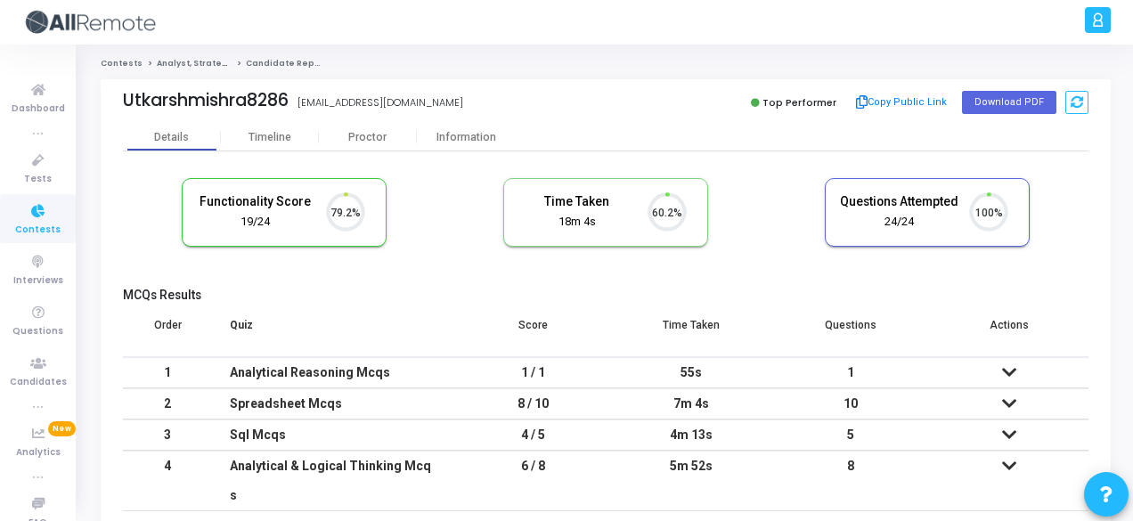
scroll to position [37, 45]
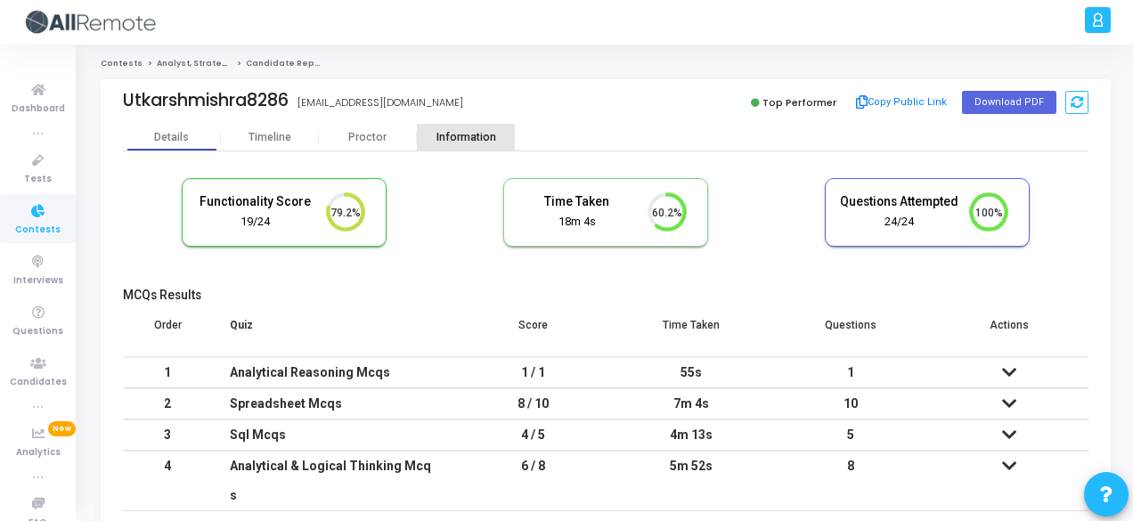
click at [468, 125] on div "Information" at bounding box center [466, 137] width 98 height 27
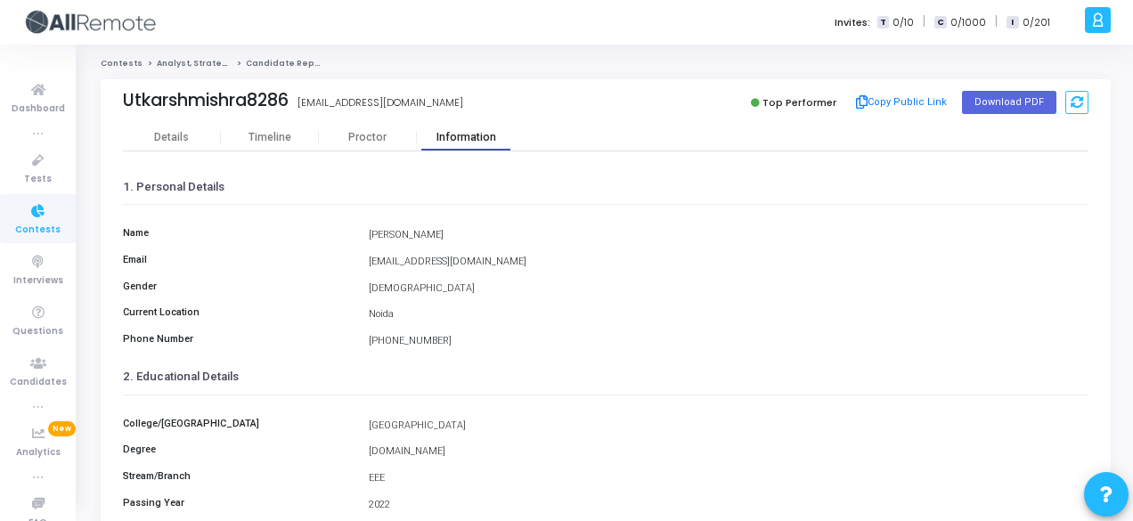
scroll to position [410, 0]
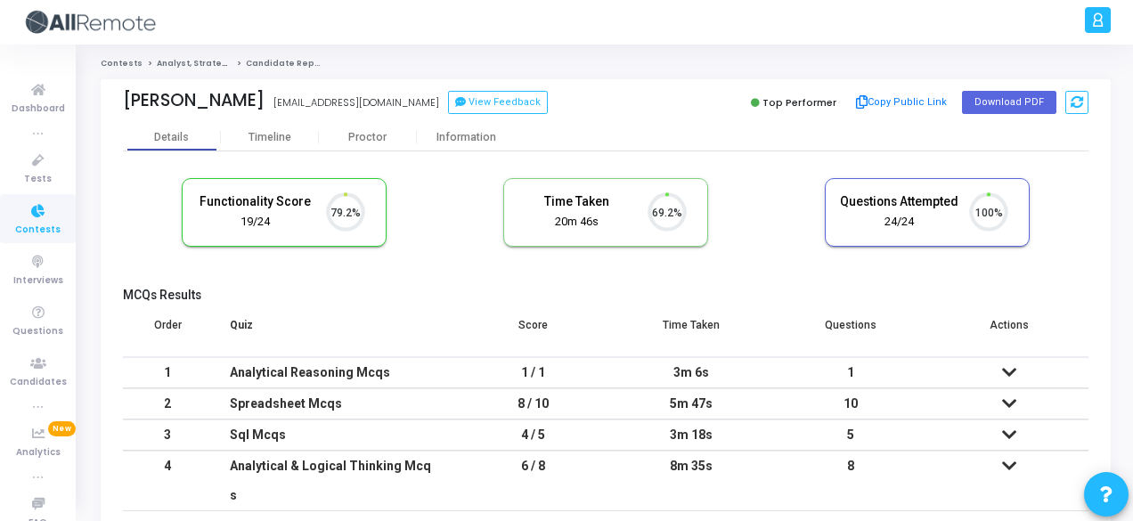
scroll to position [37, 45]
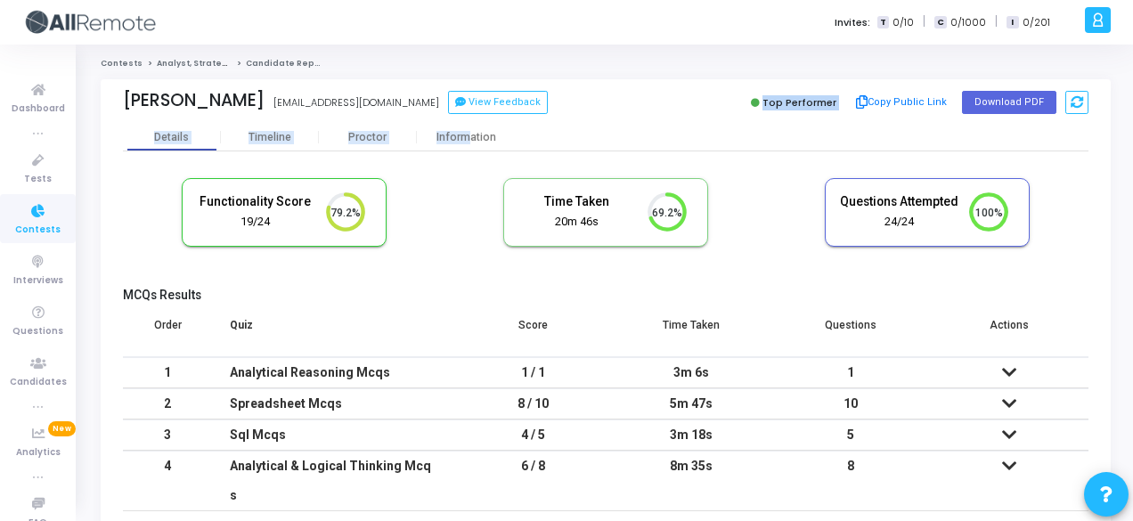
drag, startPoint x: 499, startPoint y: 119, endPoint x: 467, endPoint y: 137, distance: 36.7
click at [467, 137] on div "[PERSON_NAME] [EMAIL_ADDRESS][DOMAIN_NAME] View Feedback Top Performer Copy Pub…" at bounding box center [606, 312] width 1010 height 467
click at [467, 137] on div "Information" at bounding box center [466, 137] width 98 height 13
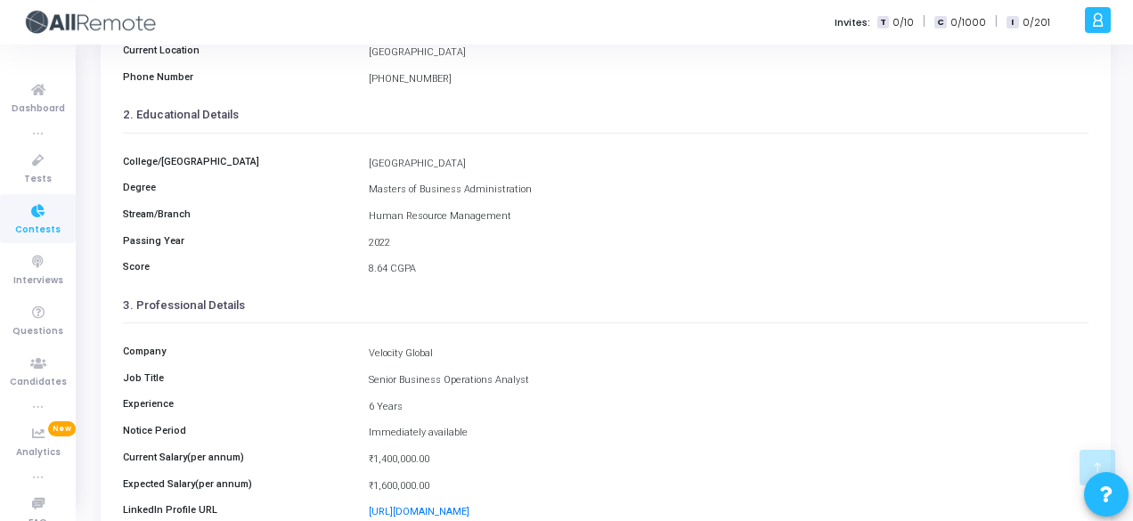
scroll to position [410, 0]
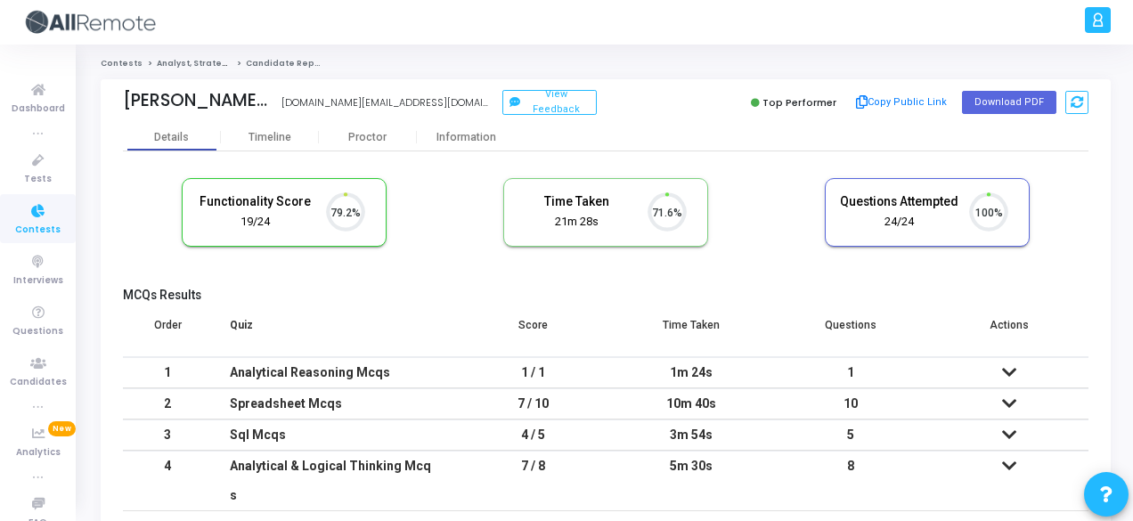
scroll to position [37, 45]
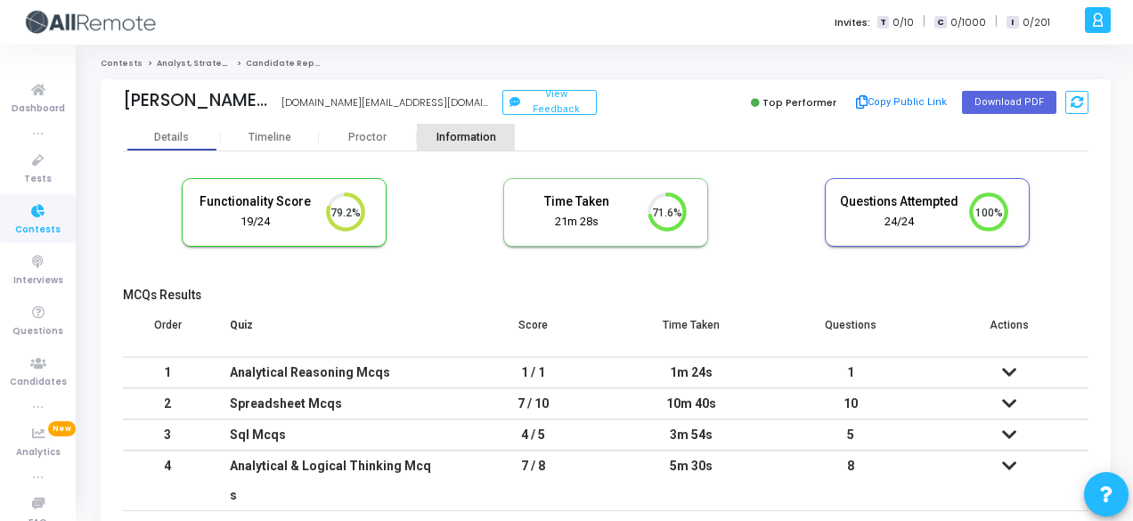
click at [453, 150] on div "Information" at bounding box center [466, 137] width 98 height 27
